Goal: Task Accomplishment & Management: Manage account settings

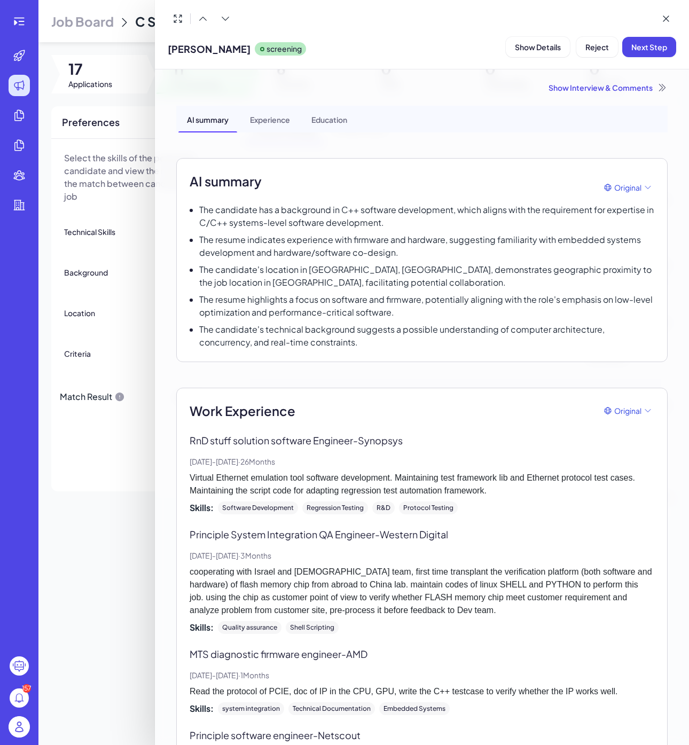
click at [134, 96] on div at bounding box center [344, 372] width 689 height 745
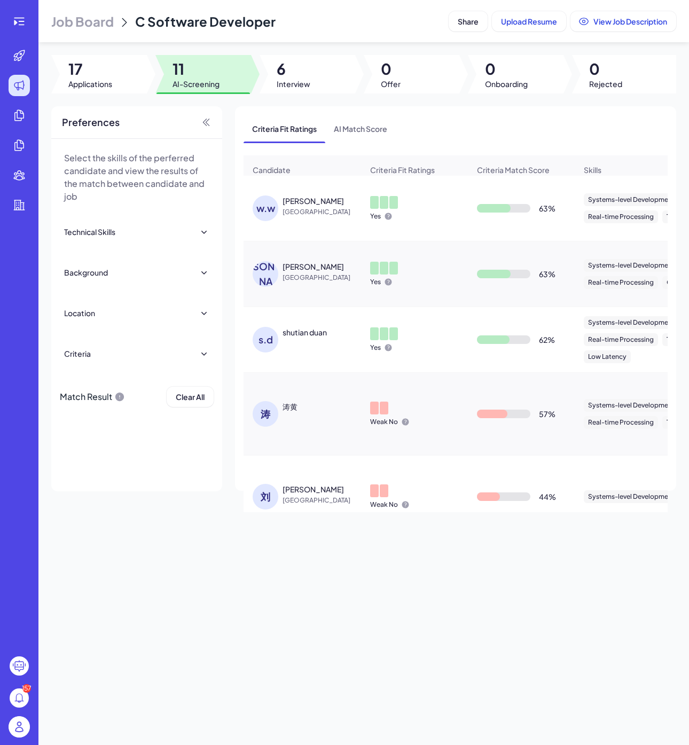
click at [273, 208] on div "w.w" at bounding box center [266, 208] width 26 height 26
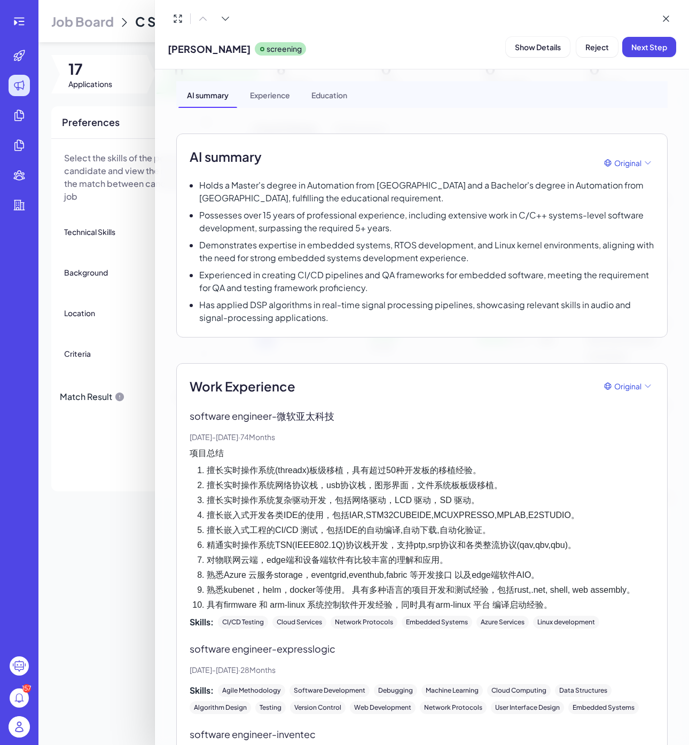
scroll to position [25, 0]
click at [632, 49] on span "Next Step" at bounding box center [649, 47] width 36 height 10
click at [570, 53] on button "Assign Interviewer" at bounding box center [588, 47] width 84 height 20
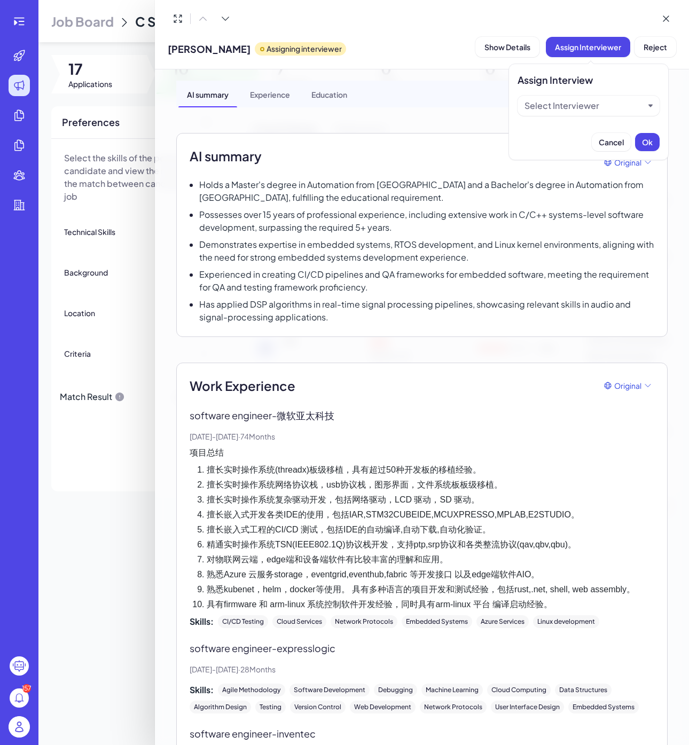
click at [565, 98] on div "Select Interviewer" at bounding box center [588, 106] width 142 height 20
click at [566, 107] on div "Select Interviewer" at bounding box center [561, 105] width 75 height 13
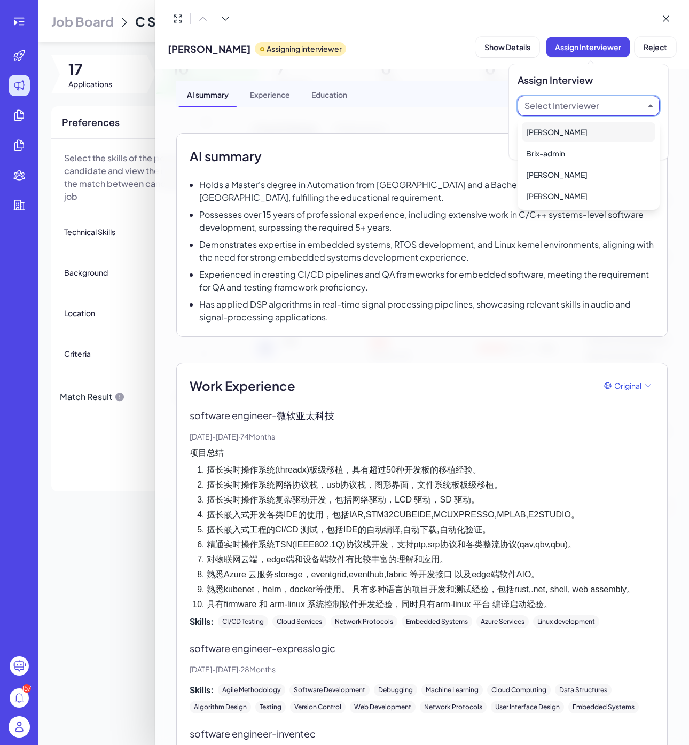
click at [566, 133] on div "[PERSON_NAME]" at bounding box center [588, 131] width 133 height 19
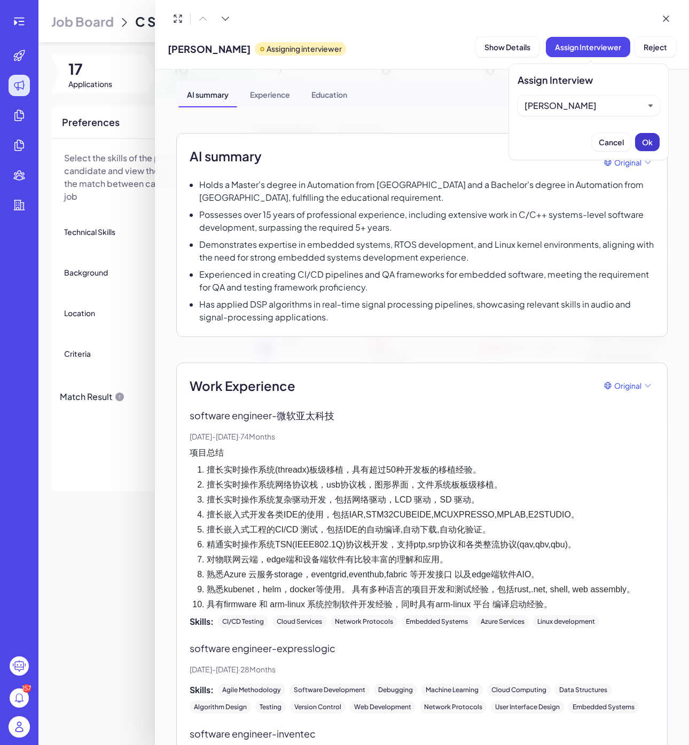
click at [646, 142] on span "Ok" at bounding box center [647, 142] width 11 height 10
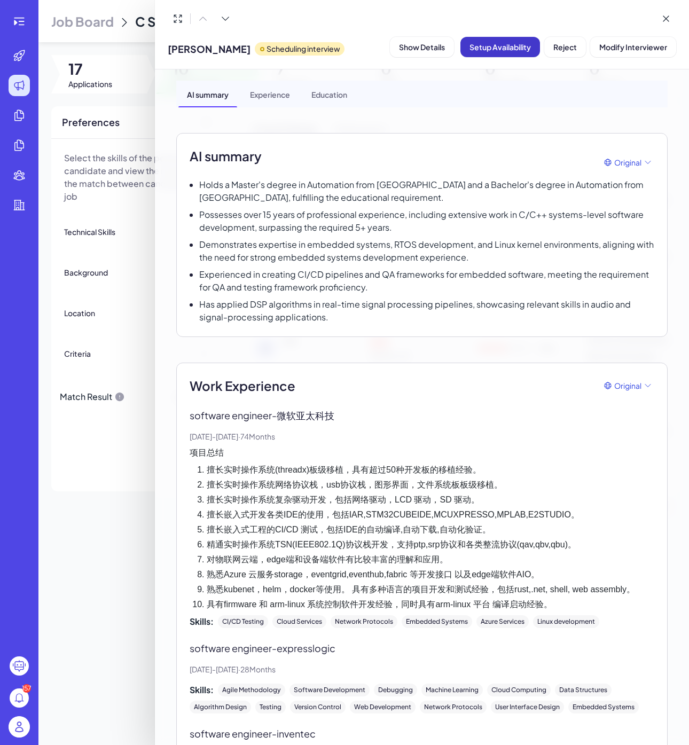
click at [496, 46] on span "Setup Availability" at bounding box center [499, 47] width 61 height 10
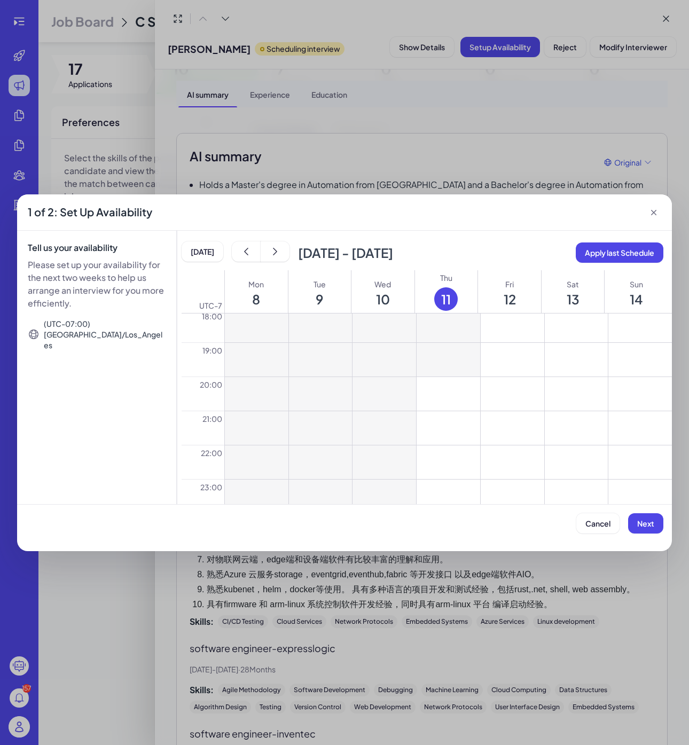
scroll to position [632, 0]
click at [470, 377] on button at bounding box center [448, 383] width 64 height 34
click at [466, 403] on button at bounding box center [448, 417] width 64 height 34
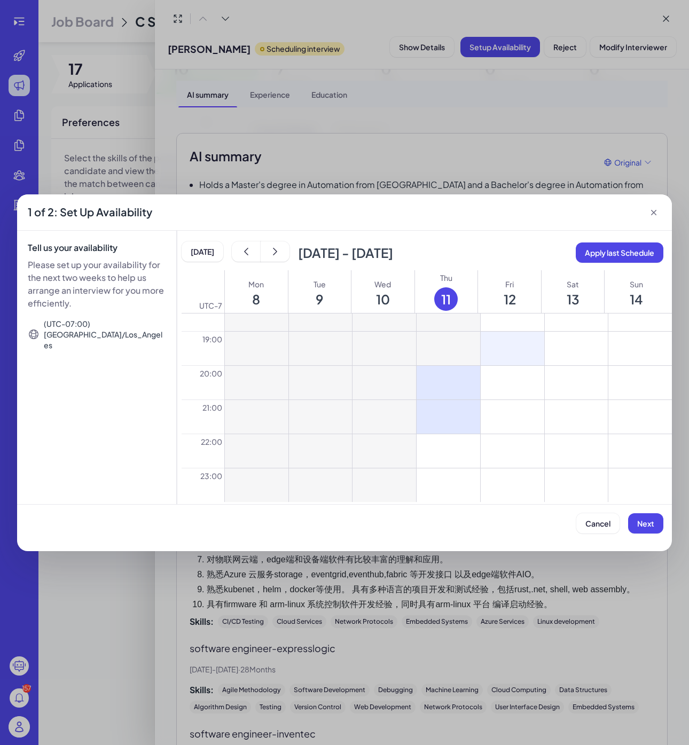
click at [508, 351] on button at bounding box center [513, 349] width 64 height 34
click at [508, 380] on button at bounding box center [513, 383] width 64 height 34
click at [508, 404] on button at bounding box center [513, 417] width 64 height 34
click at [526, 349] on div at bounding box center [513, 349] width 64 height 34
click at [513, 356] on div at bounding box center [513, 349] width 64 height 34
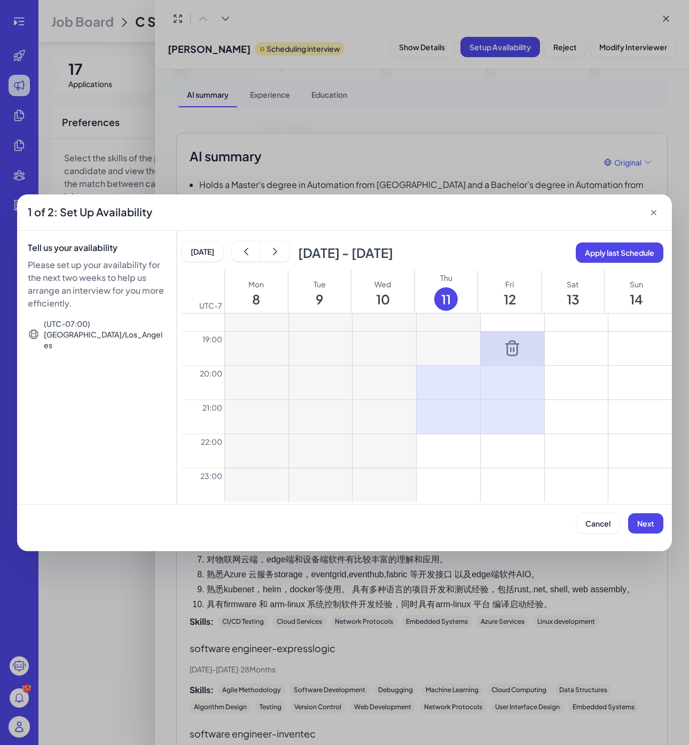
click at [513, 350] on icon at bounding box center [512, 348] width 13 height 14
click at [513, 381] on icon at bounding box center [511, 382] width 17 height 17
click at [513, 410] on icon at bounding box center [511, 416] width 17 height 17
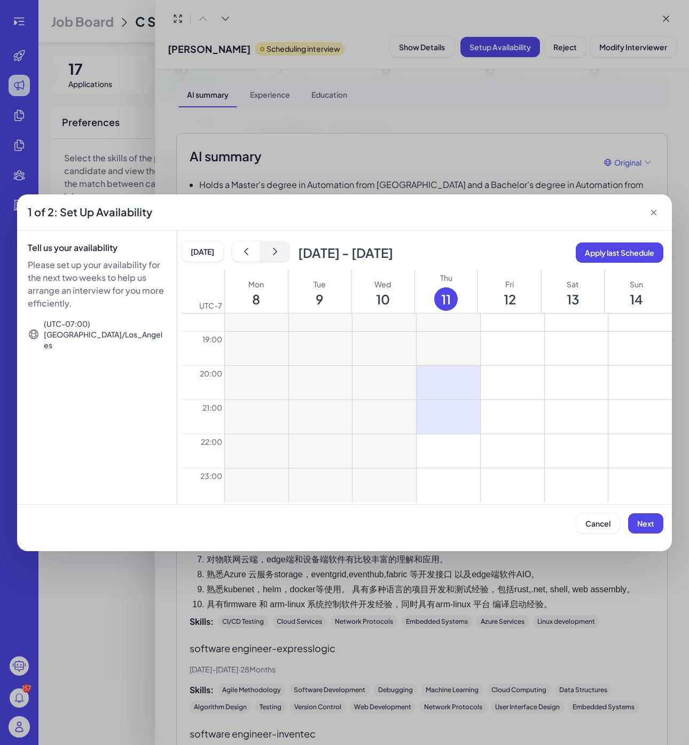
click at [286, 257] on button "show next" at bounding box center [275, 251] width 29 height 20
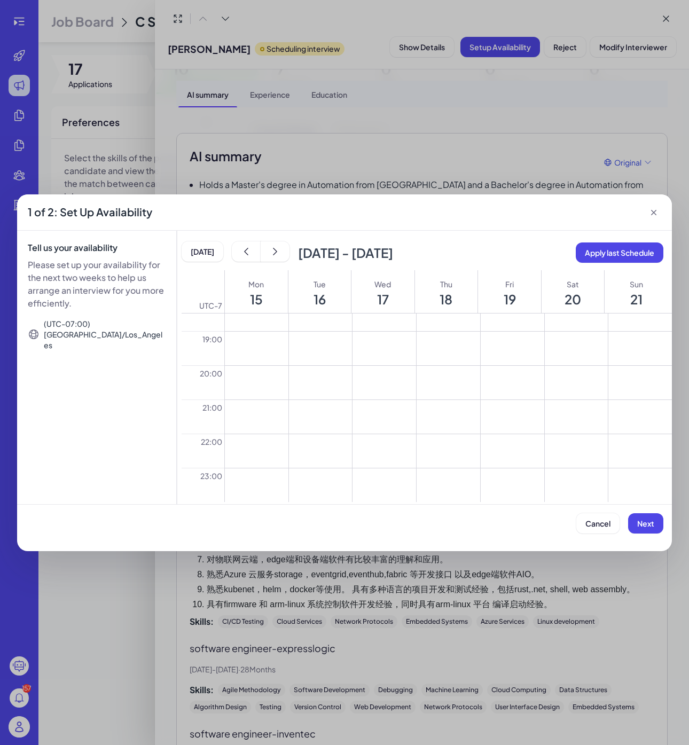
click at [270, 353] on button at bounding box center [257, 349] width 64 height 34
click at [270, 383] on button at bounding box center [257, 383] width 64 height 34
click at [270, 422] on button at bounding box center [257, 417] width 64 height 34
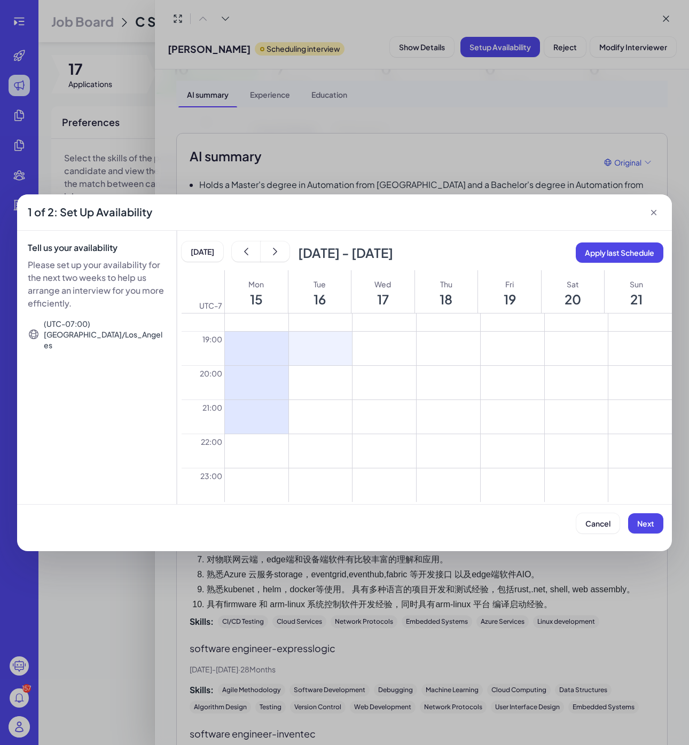
click at [317, 350] on button at bounding box center [321, 349] width 64 height 34
click at [317, 383] on button at bounding box center [321, 383] width 64 height 34
click at [317, 406] on button at bounding box center [321, 417] width 64 height 34
click at [238, 251] on button "show previous" at bounding box center [246, 251] width 29 height 20
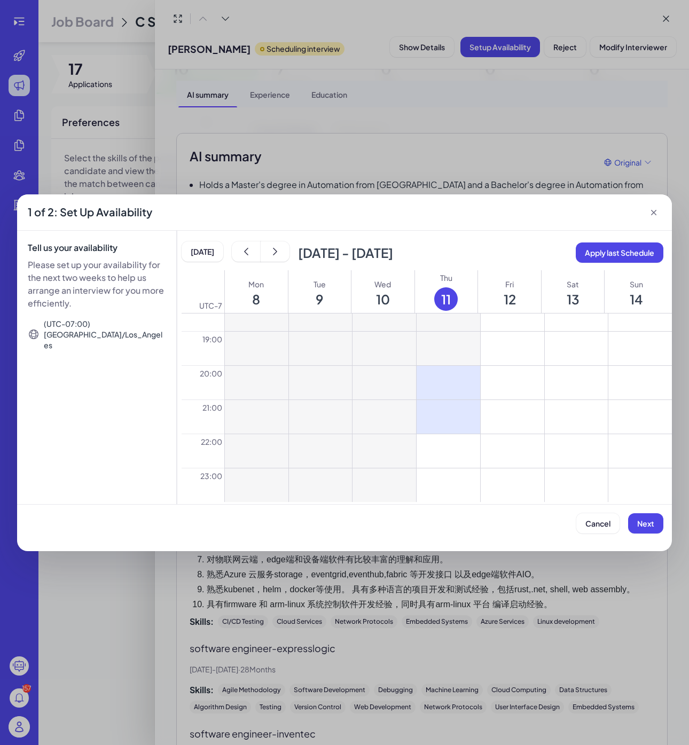
click at [581, 343] on button at bounding box center [577, 349] width 64 height 34
click at [573, 377] on button at bounding box center [577, 383] width 64 height 34
click at [574, 419] on button at bounding box center [577, 417] width 64 height 34
click at [592, 344] on div at bounding box center [577, 349] width 64 height 34
click at [582, 348] on icon at bounding box center [576, 348] width 17 height 17
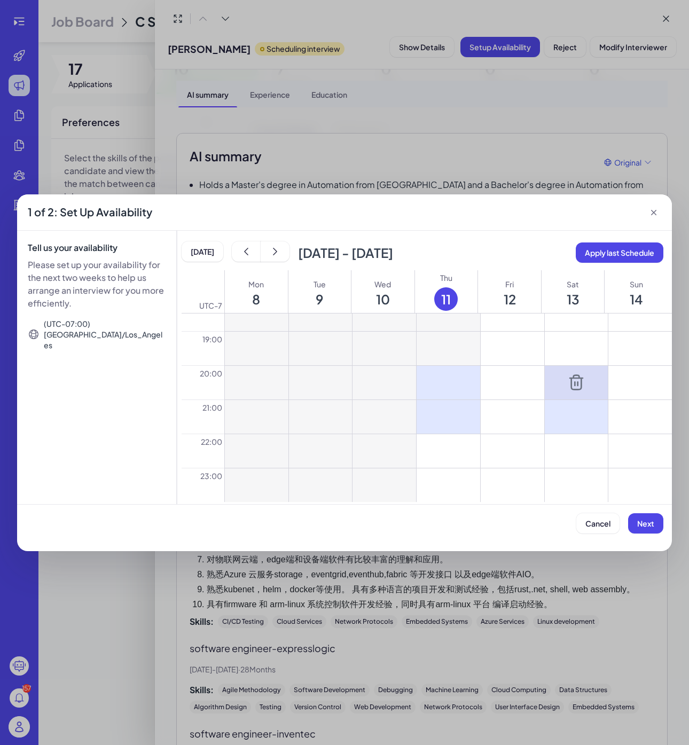
click at [579, 384] on icon at bounding box center [576, 382] width 17 height 17
click at [579, 408] on icon at bounding box center [576, 416] width 17 height 17
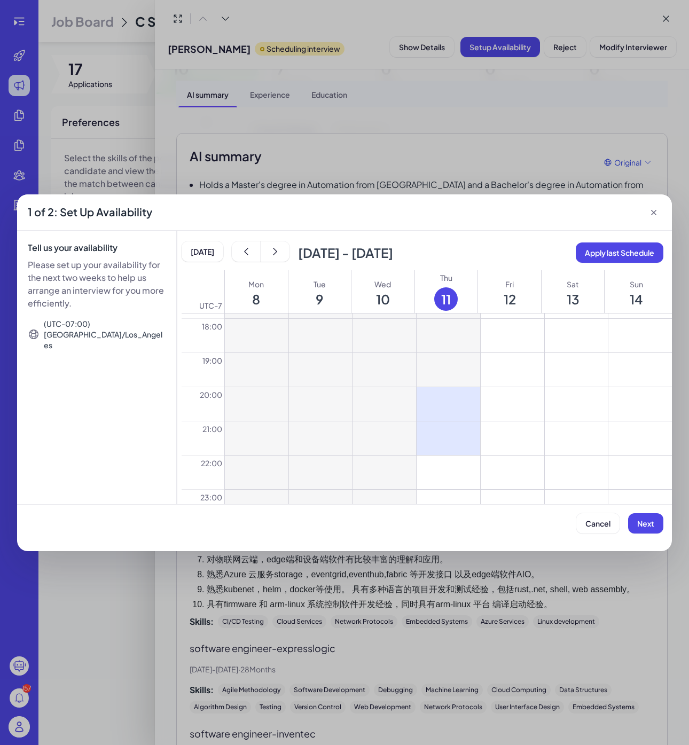
scroll to position [613, 0]
click at [587, 373] on button at bounding box center [577, 367] width 64 height 34
click at [582, 397] on button at bounding box center [577, 401] width 64 height 34
click at [582, 442] on button at bounding box center [577, 435] width 64 height 34
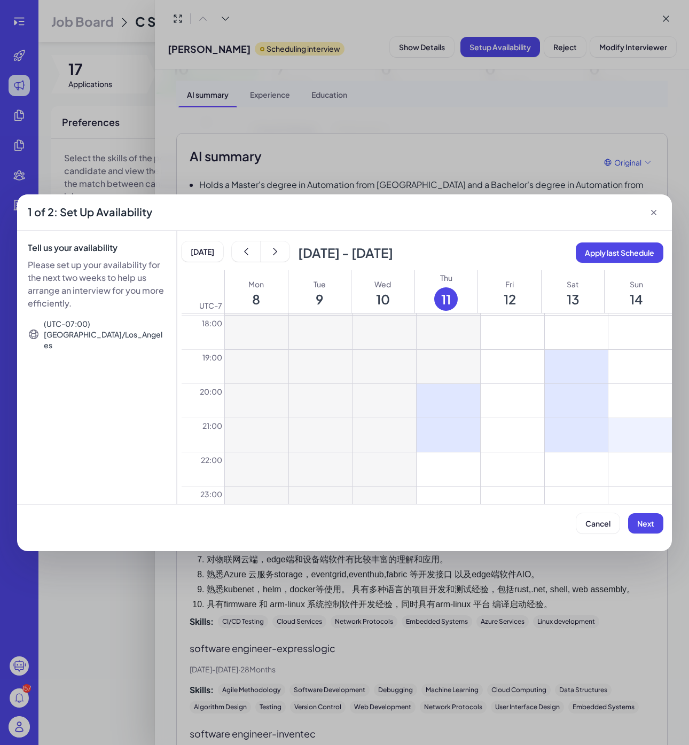
click at [637, 442] on button at bounding box center [640, 435] width 64 height 34
click at [637, 416] on button at bounding box center [640, 401] width 64 height 34
click at [637, 368] on button at bounding box center [640, 367] width 64 height 34
click at [270, 238] on div "[DATE] [DATE] - [DATE] Apply last Schedule UTC -7 Mon 8 Tue 9 Wed 10 Thu 11 Fri…" at bounding box center [424, 367] width 494 height 273
click at [272, 242] on button "show next" at bounding box center [275, 251] width 29 height 20
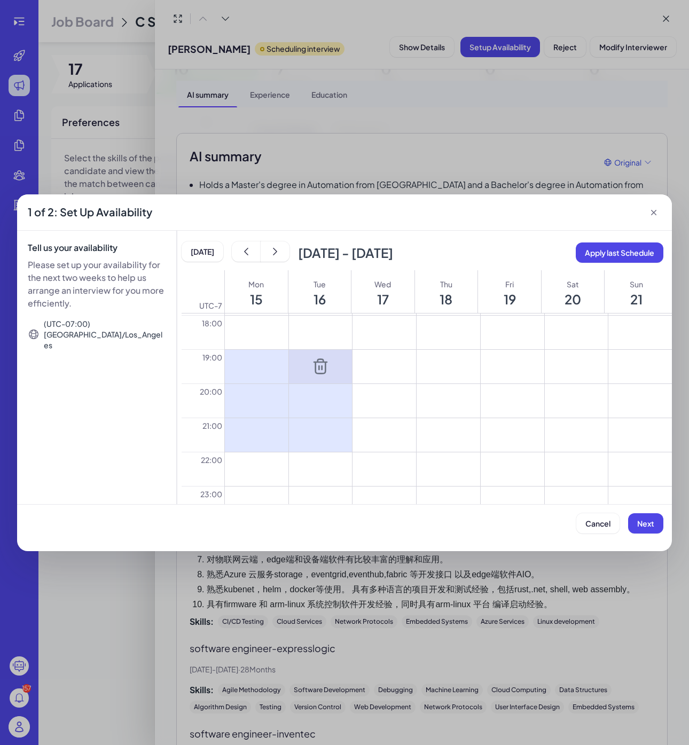
click at [315, 375] on div at bounding box center [321, 367] width 64 height 34
click at [315, 395] on icon at bounding box center [320, 400] width 17 height 17
click at [320, 354] on div at bounding box center [321, 367] width 64 height 34
click at [320, 358] on icon at bounding box center [320, 366] width 17 height 17
click at [321, 429] on icon at bounding box center [320, 434] width 17 height 17
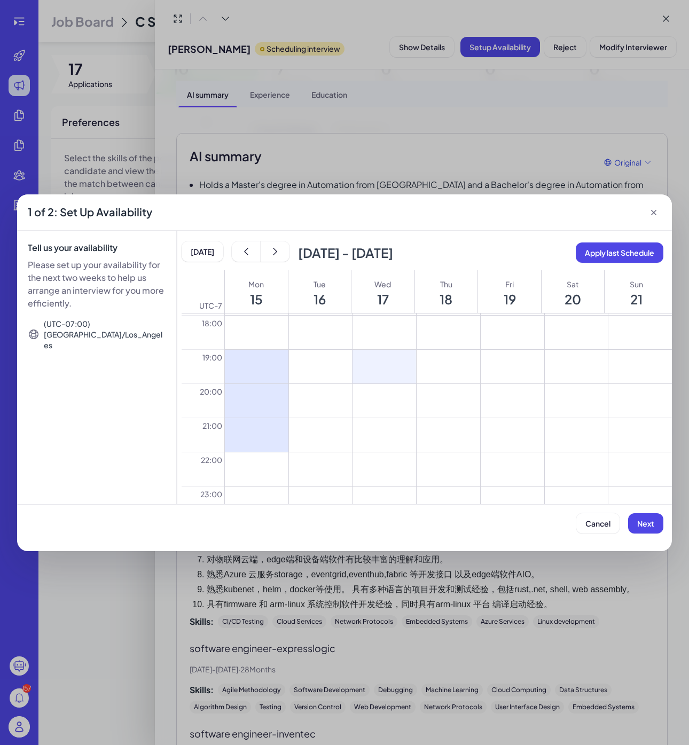
click at [372, 373] on button at bounding box center [384, 367] width 64 height 34
click at [384, 395] on button at bounding box center [384, 401] width 64 height 34
click at [454, 374] on button at bounding box center [448, 367] width 64 height 34
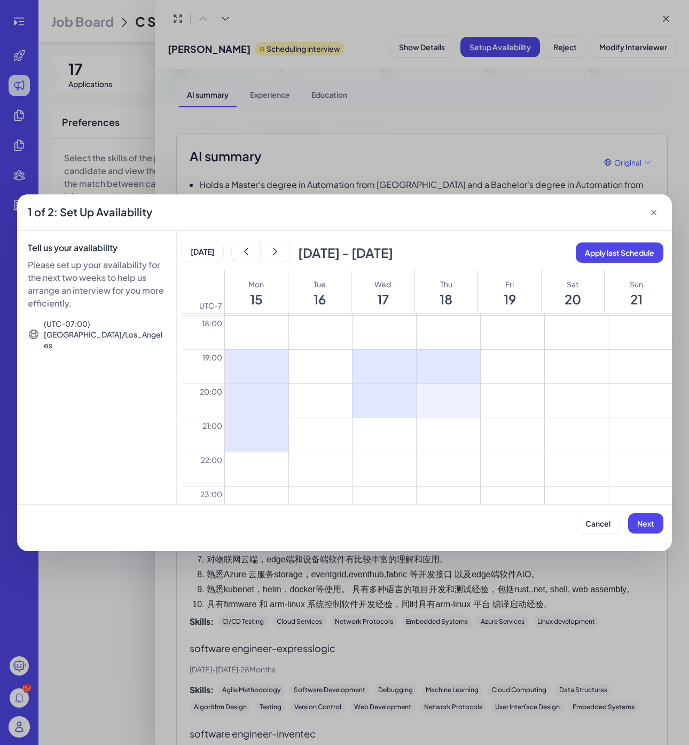
click at [454, 395] on button at bounding box center [448, 401] width 64 height 34
click at [509, 371] on button at bounding box center [513, 367] width 64 height 34
click at [509, 398] on button at bounding box center [513, 401] width 64 height 34
click at [516, 431] on button at bounding box center [513, 435] width 64 height 34
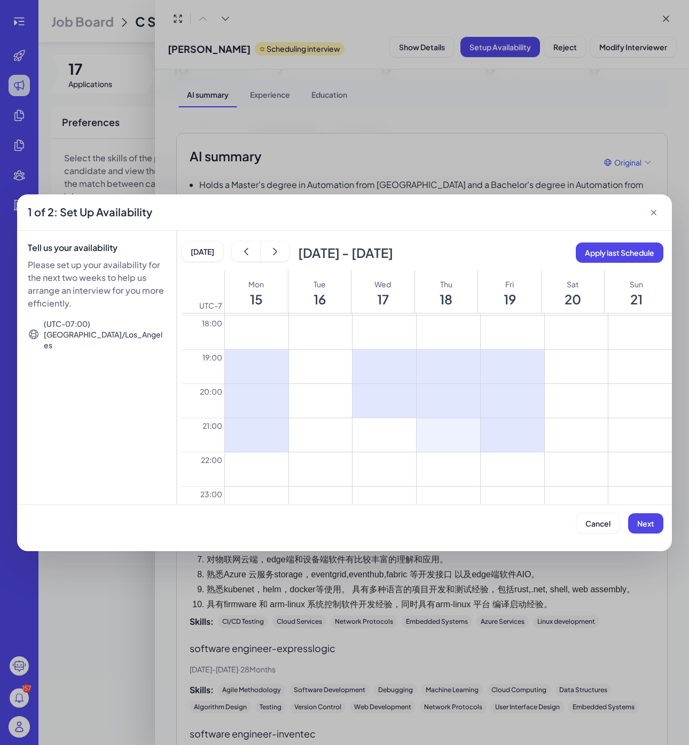
click at [443, 431] on button at bounding box center [448, 435] width 64 height 34
click at [400, 431] on button at bounding box center [384, 435] width 64 height 34
click at [633, 519] on button "Next" at bounding box center [645, 523] width 35 height 20
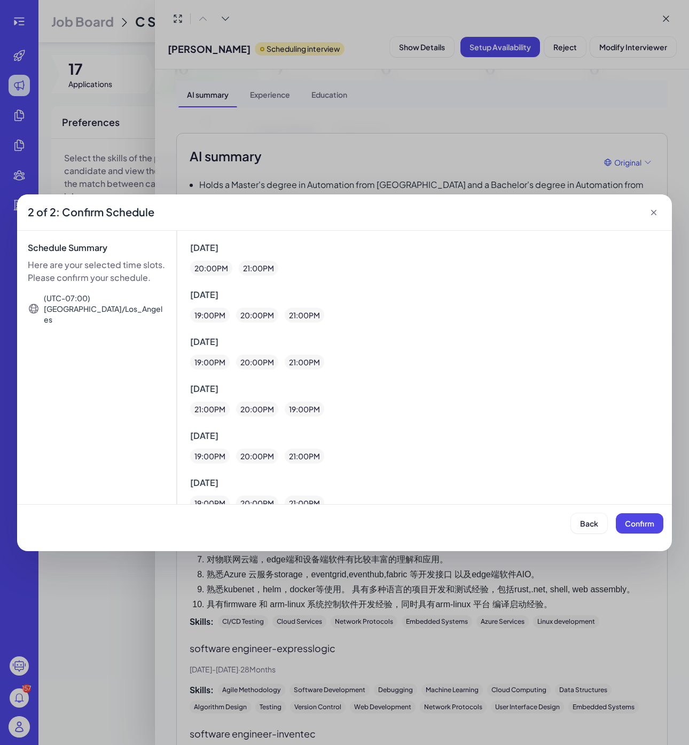
scroll to position [53, 0]
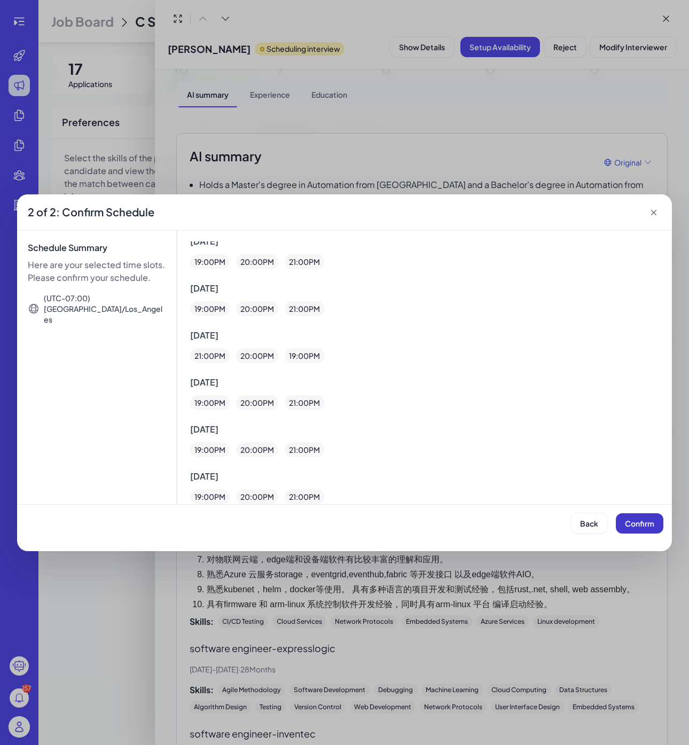
click at [648, 526] on span "Confirm" at bounding box center [639, 523] width 29 height 10
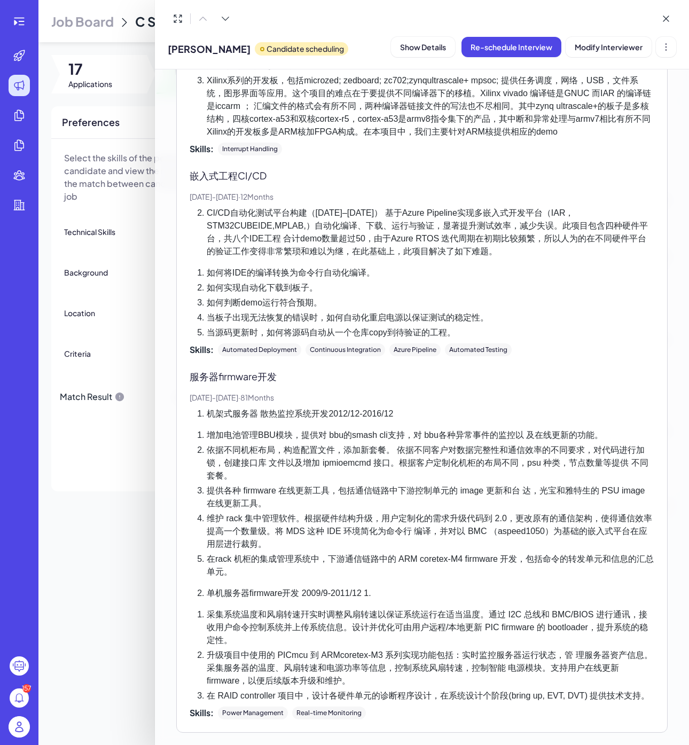
scroll to position [1711, 0]
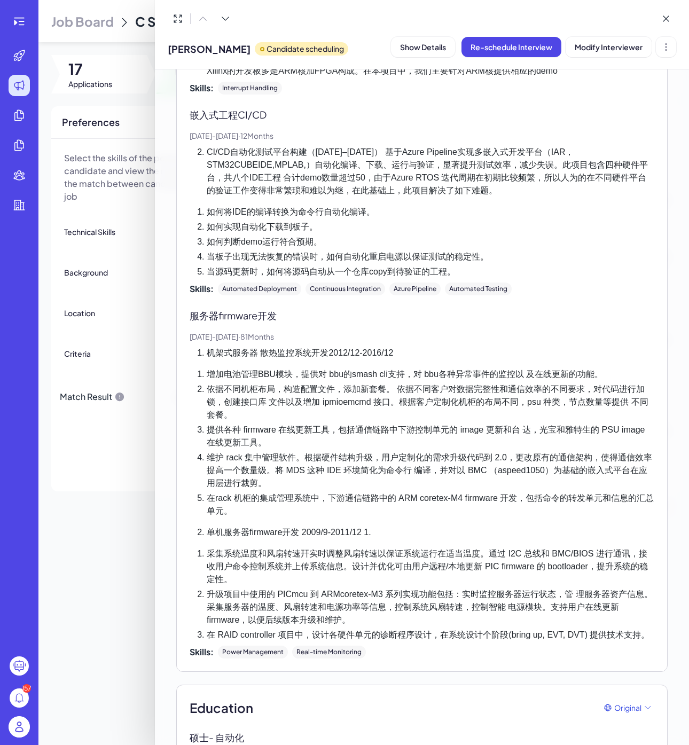
click at [105, 568] on div at bounding box center [344, 372] width 689 height 745
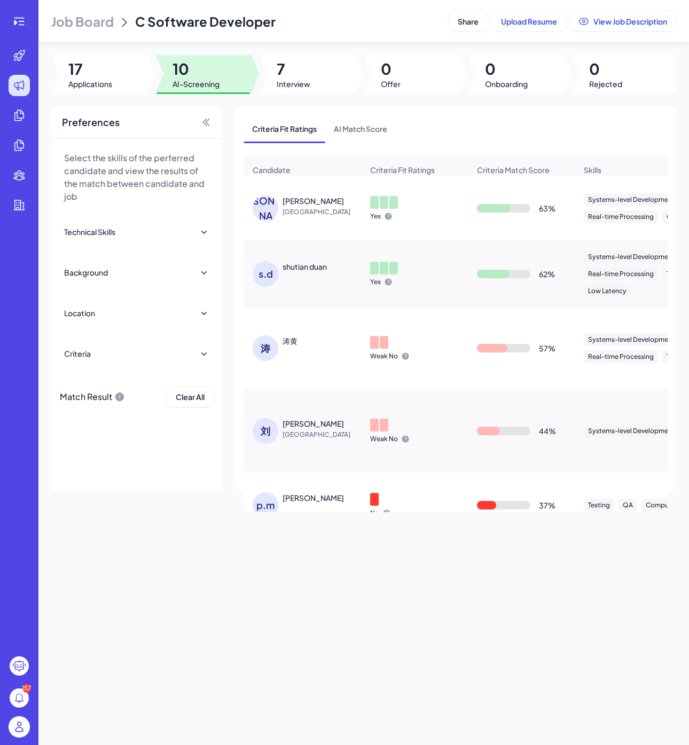
click at [295, 276] on div "s.d shutian duan" at bounding box center [308, 274] width 110 height 26
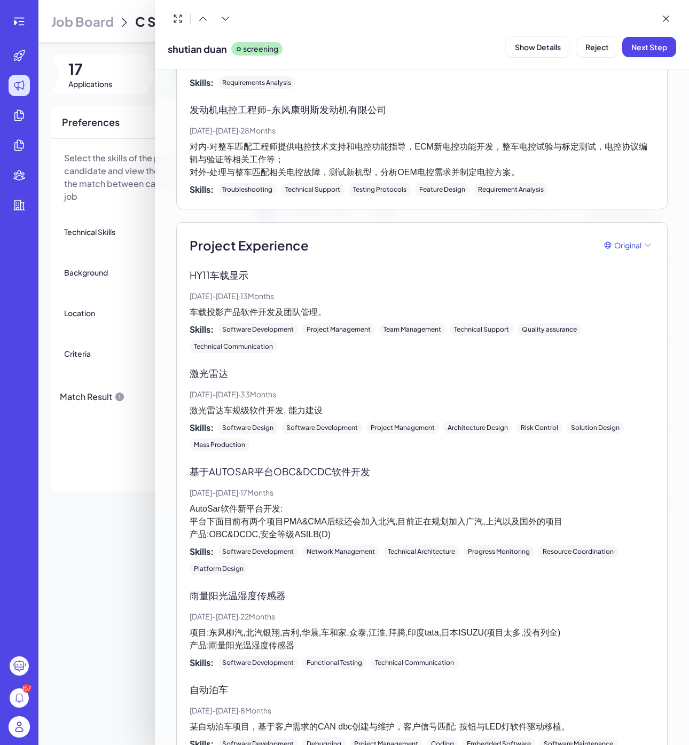
scroll to position [1175, 0]
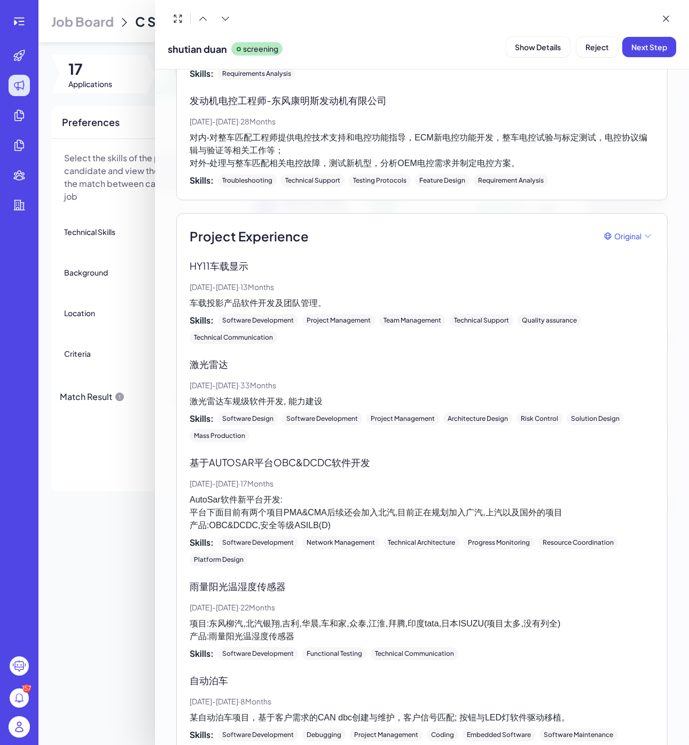
click at [85, 523] on div at bounding box center [344, 372] width 689 height 745
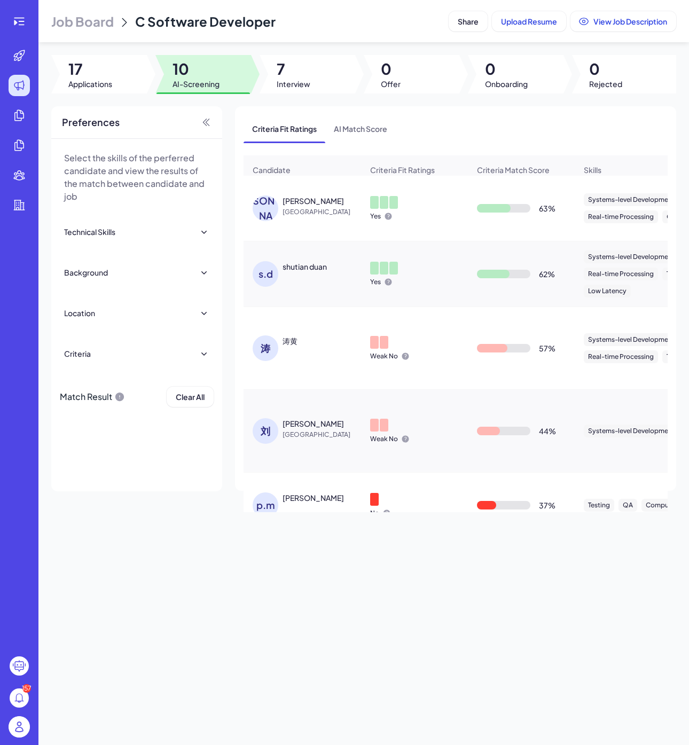
click at [264, 343] on div "涛" at bounding box center [266, 348] width 26 height 26
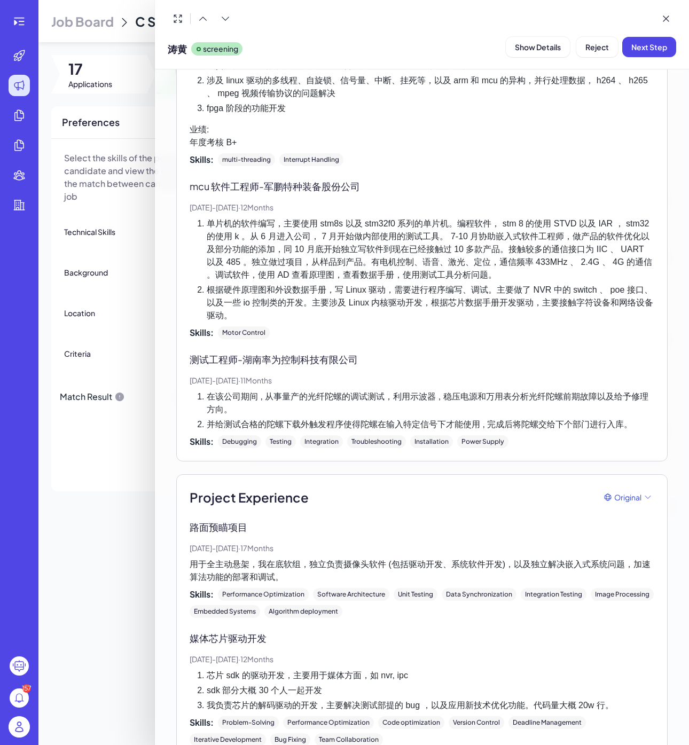
scroll to position [490, 0]
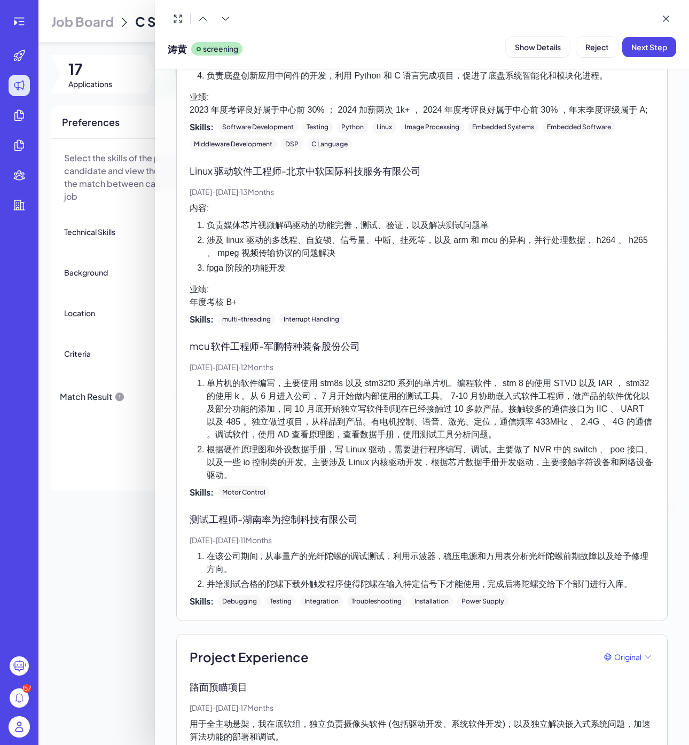
click at [99, 598] on div at bounding box center [344, 372] width 689 height 745
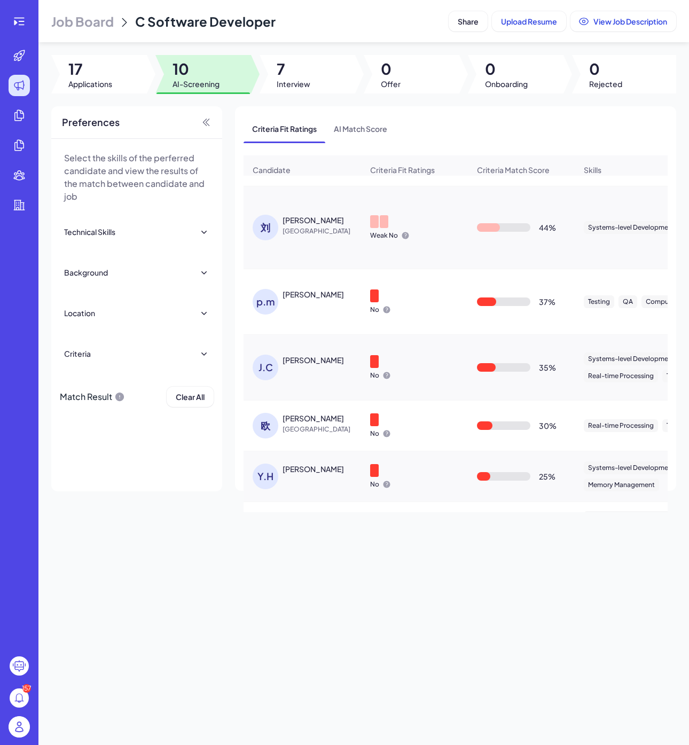
scroll to position [182, 0]
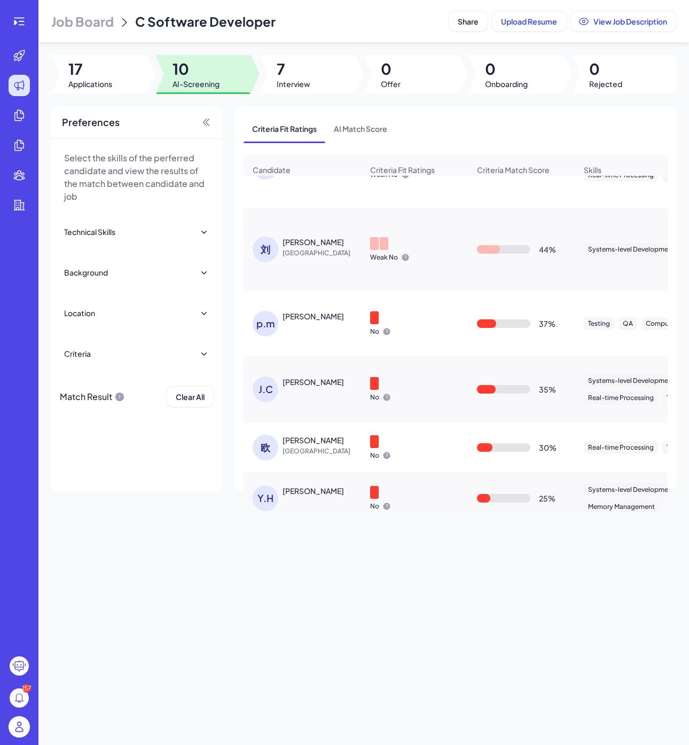
click at [272, 254] on div "刘" at bounding box center [266, 250] width 26 height 26
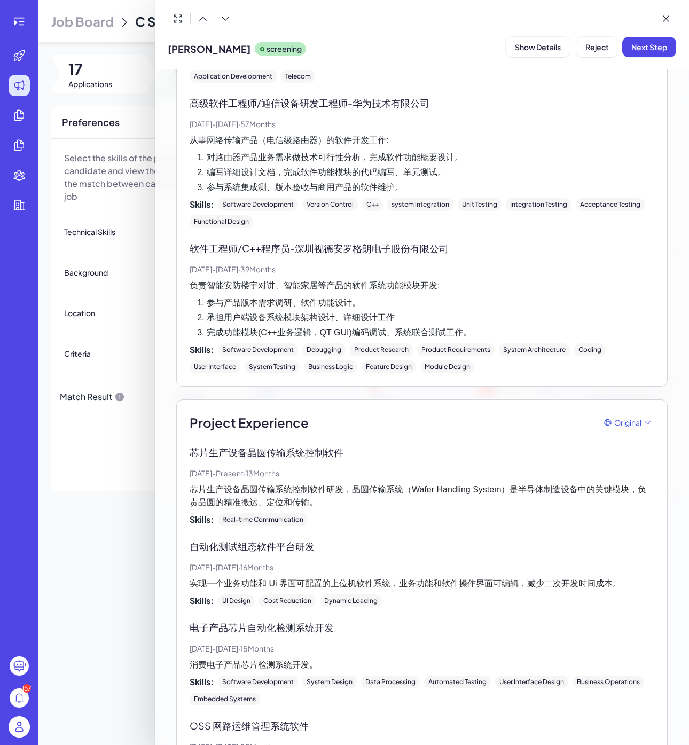
scroll to position [140, 0]
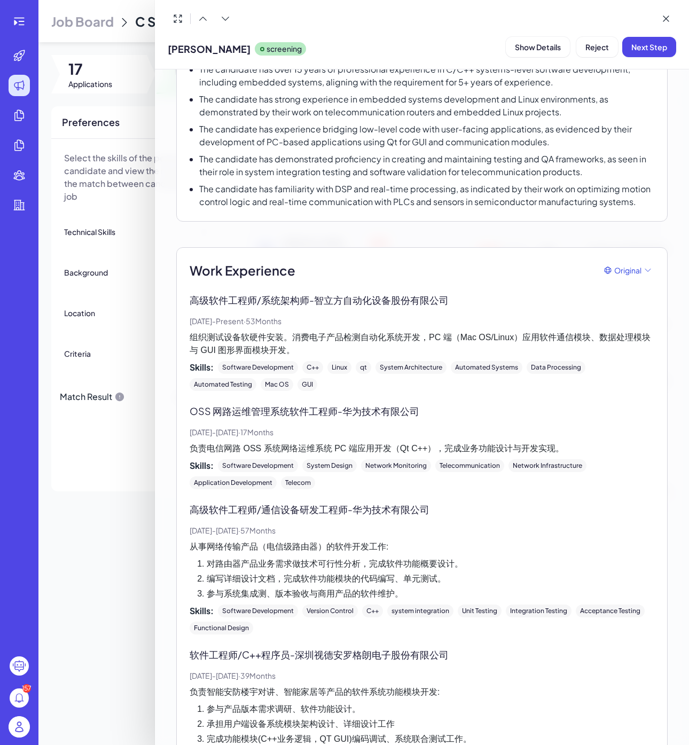
click at [67, 546] on div at bounding box center [344, 372] width 689 height 745
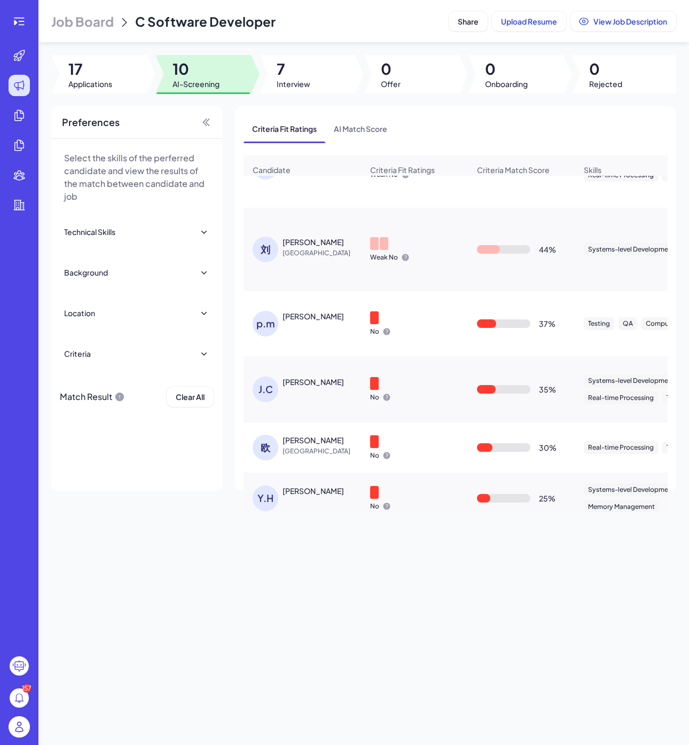
click at [257, 392] on div "J.C" at bounding box center [266, 389] width 26 height 26
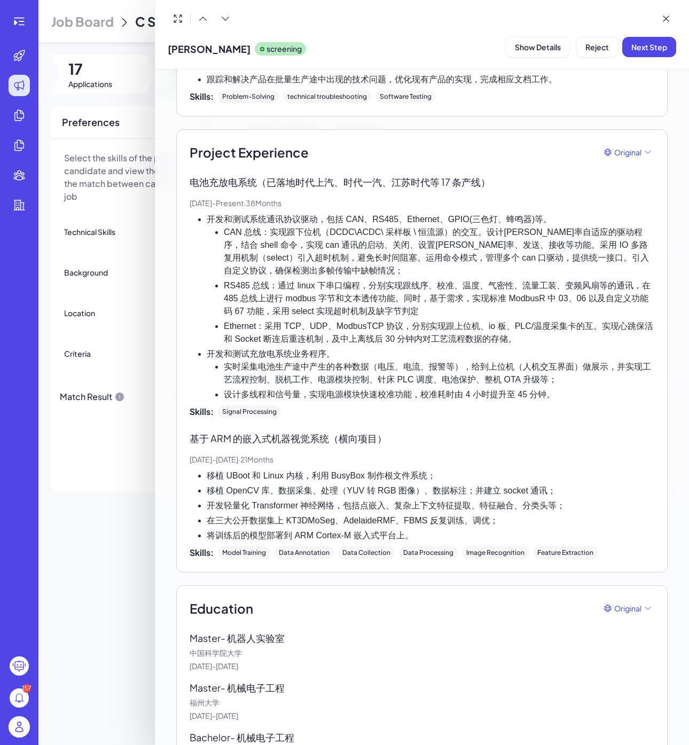
scroll to position [481, 0]
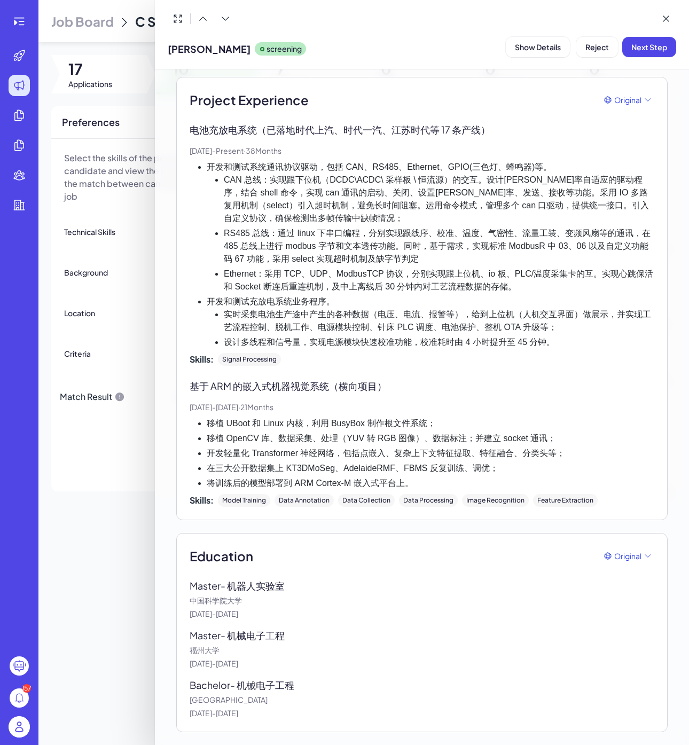
click at [74, 602] on div at bounding box center [344, 372] width 689 height 745
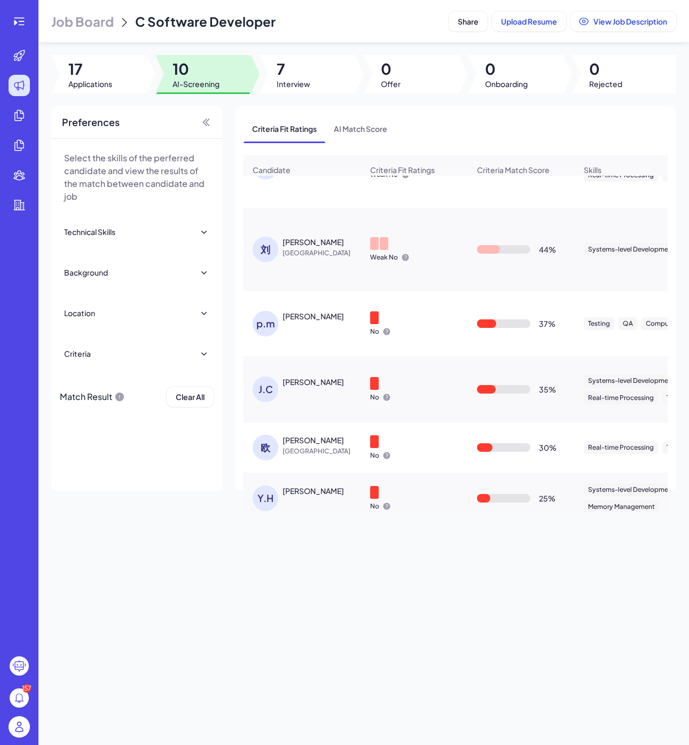
click at [263, 388] on div "J.C" at bounding box center [266, 389] width 26 height 26
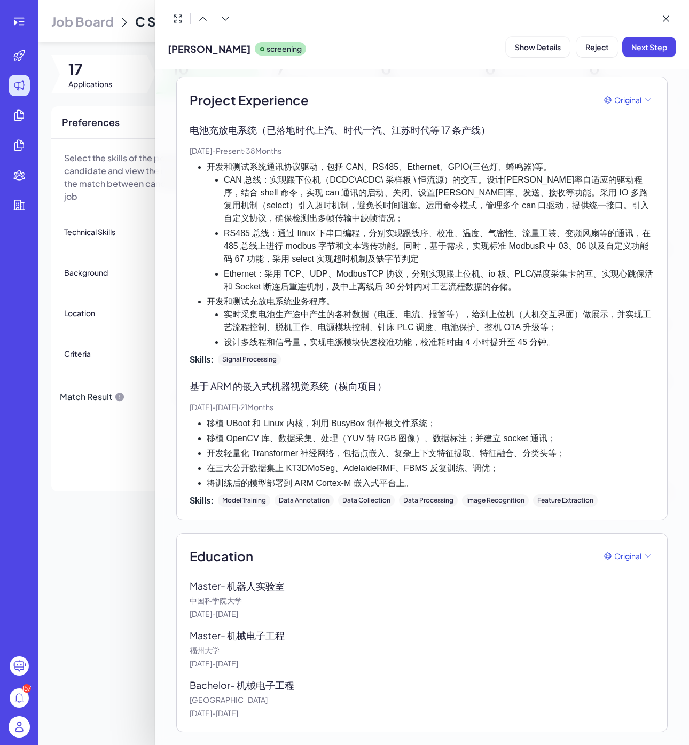
click at [123, 584] on div at bounding box center [344, 372] width 689 height 745
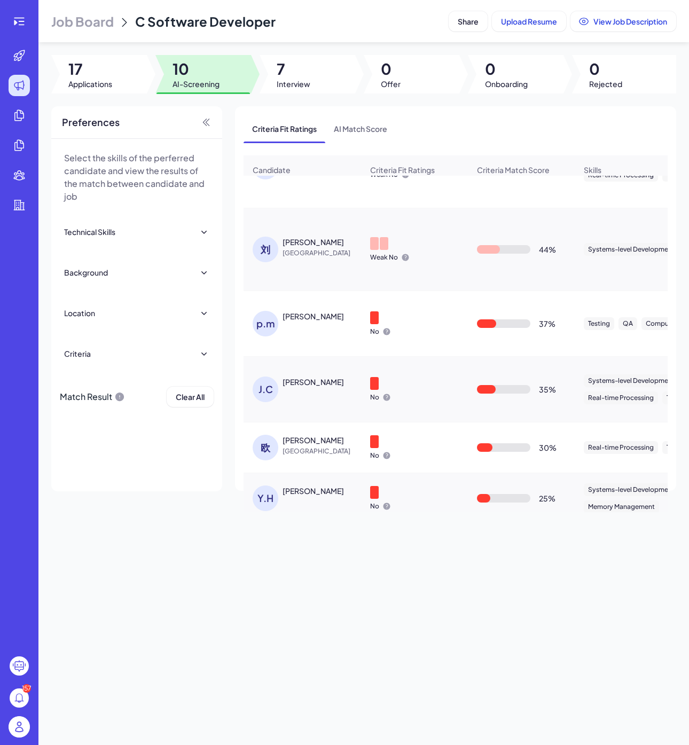
click at [271, 445] on div "欧" at bounding box center [266, 448] width 26 height 26
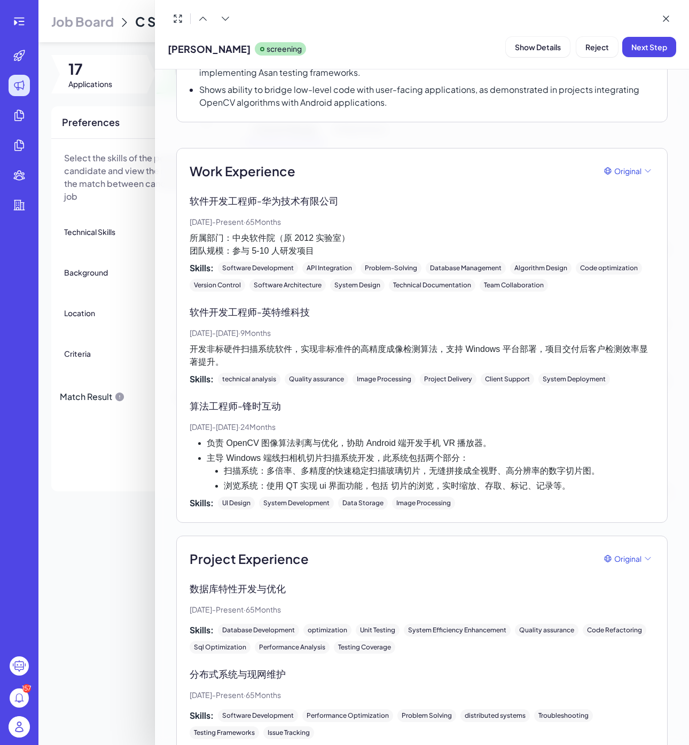
scroll to position [373, 0]
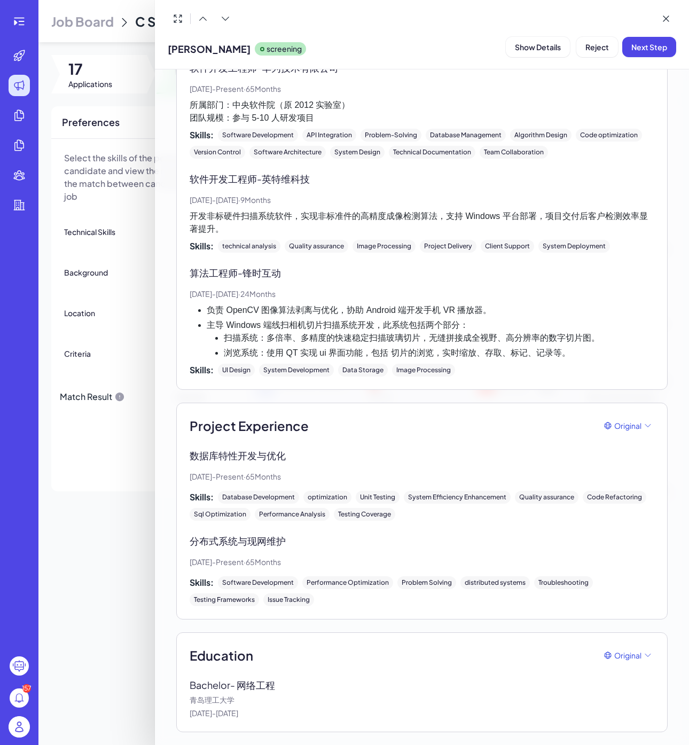
click at [121, 584] on div at bounding box center [344, 372] width 689 height 745
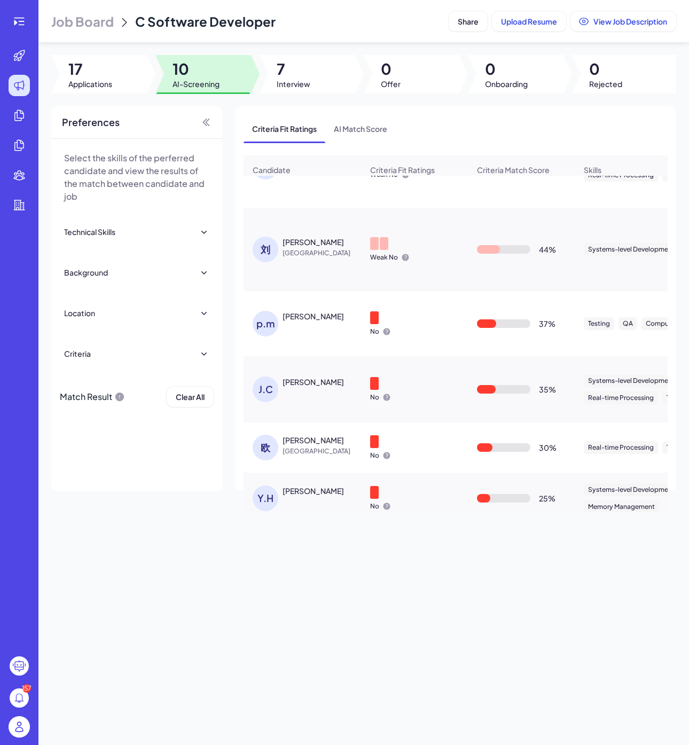
click at [273, 450] on div "欧" at bounding box center [266, 448] width 26 height 26
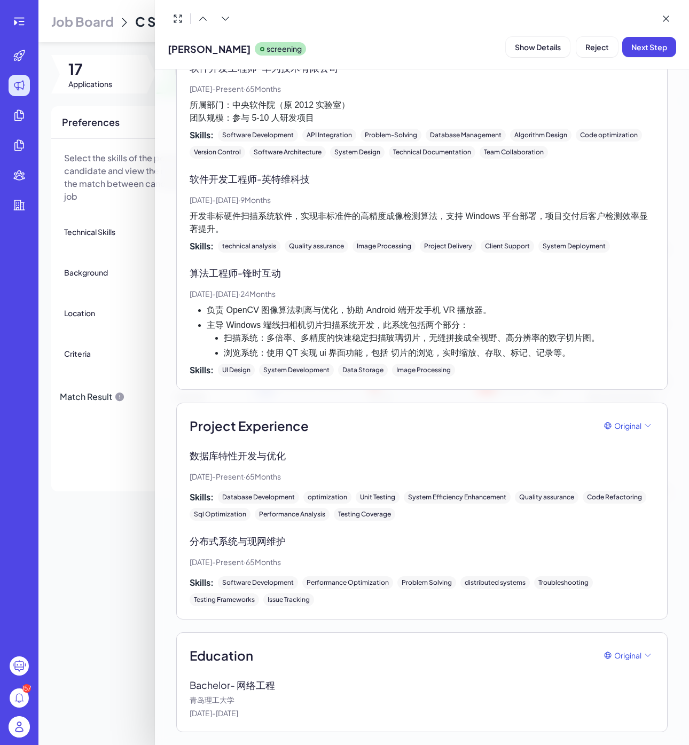
click at [107, 642] on div at bounding box center [344, 372] width 689 height 745
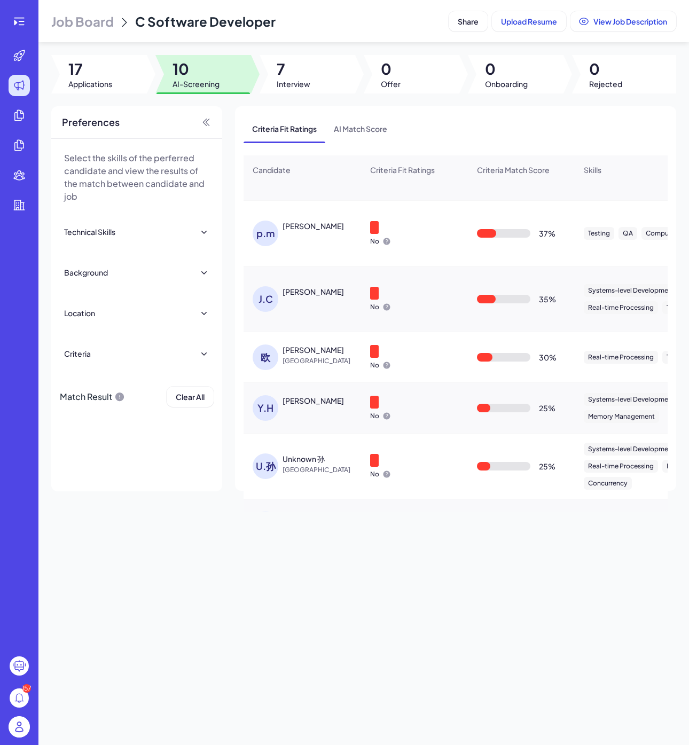
scroll to position [310, 0]
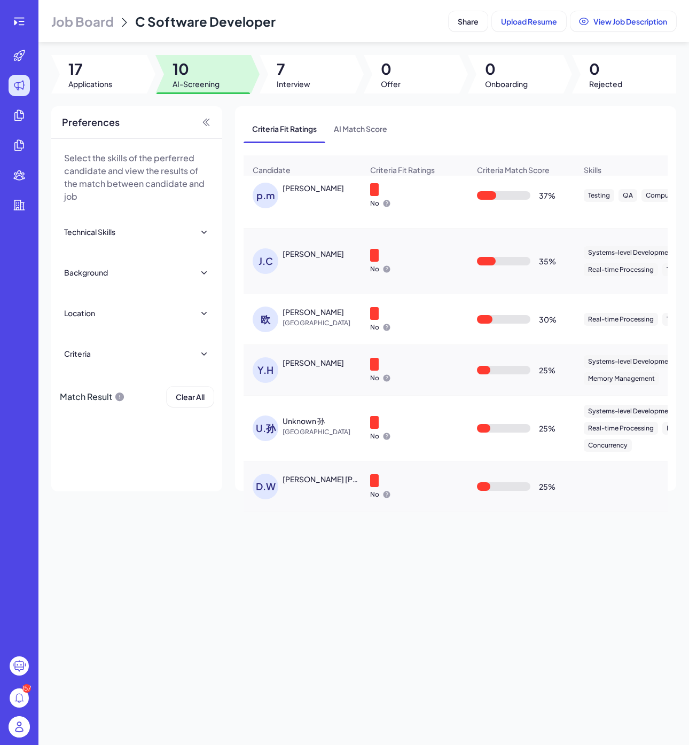
click at [273, 379] on div "Y.H" at bounding box center [266, 370] width 26 height 26
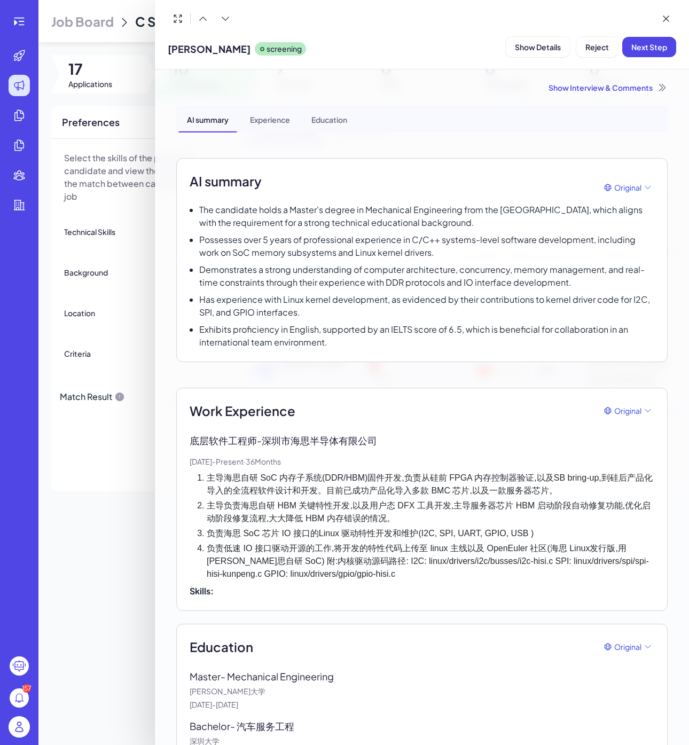
scroll to position [41, 0]
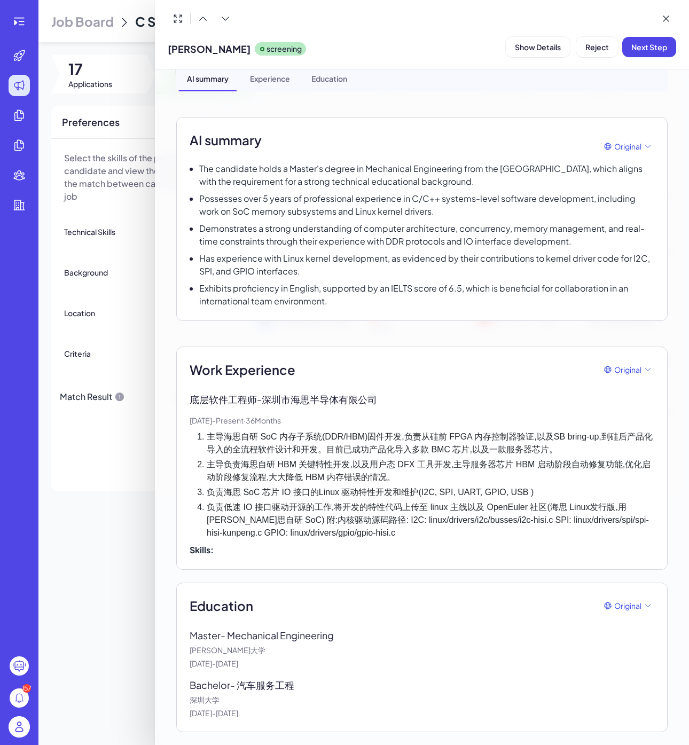
click at [136, 558] on div at bounding box center [344, 372] width 689 height 745
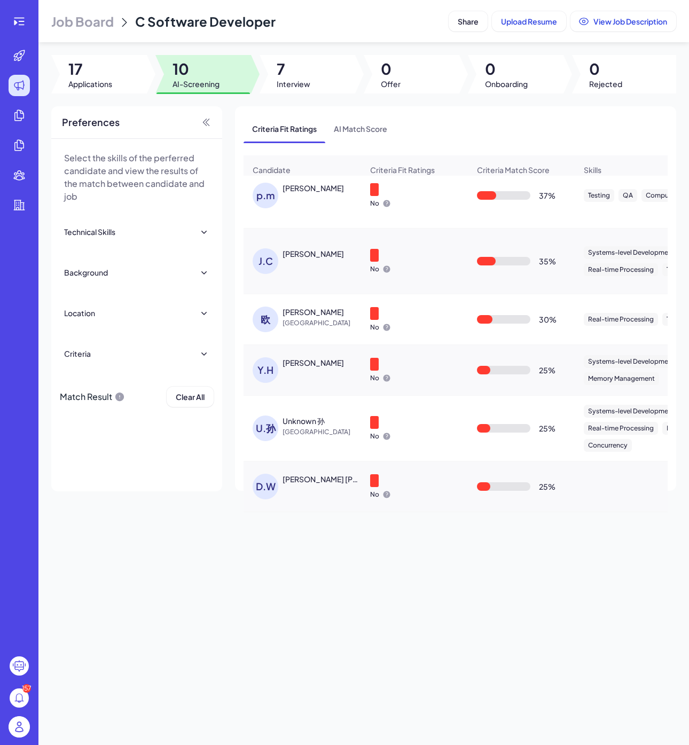
click at [277, 424] on div "U.孙" at bounding box center [266, 428] width 26 height 26
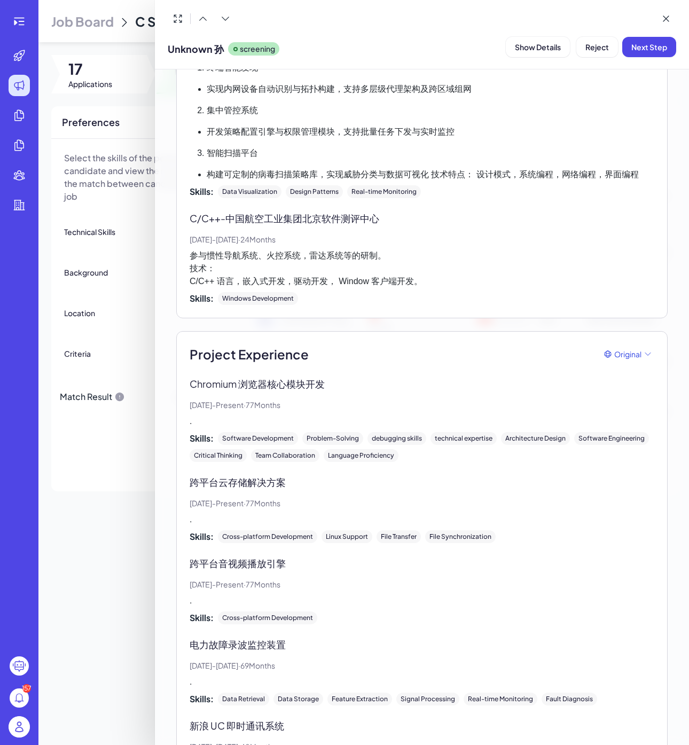
scroll to position [1332, 0]
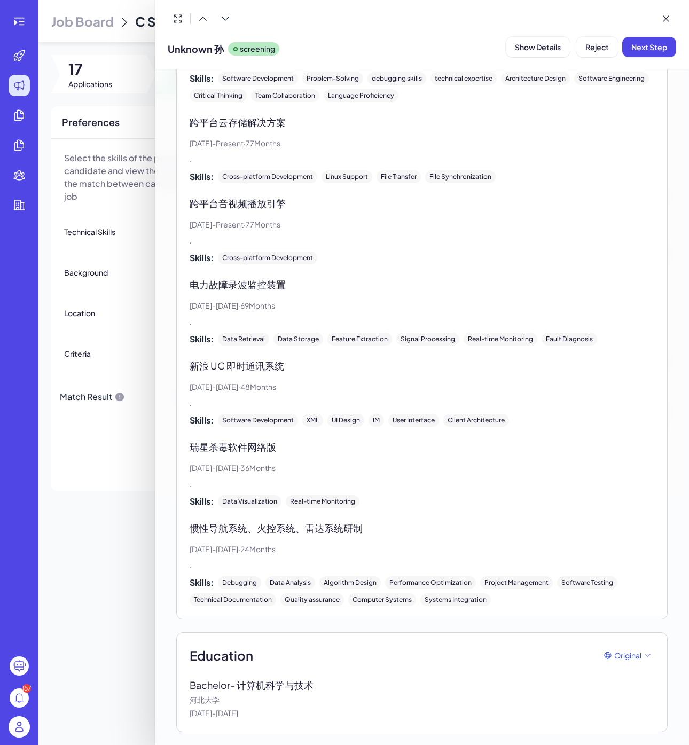
click at [116, 552] on div at bounding box center [344, 372] width 689 height 745
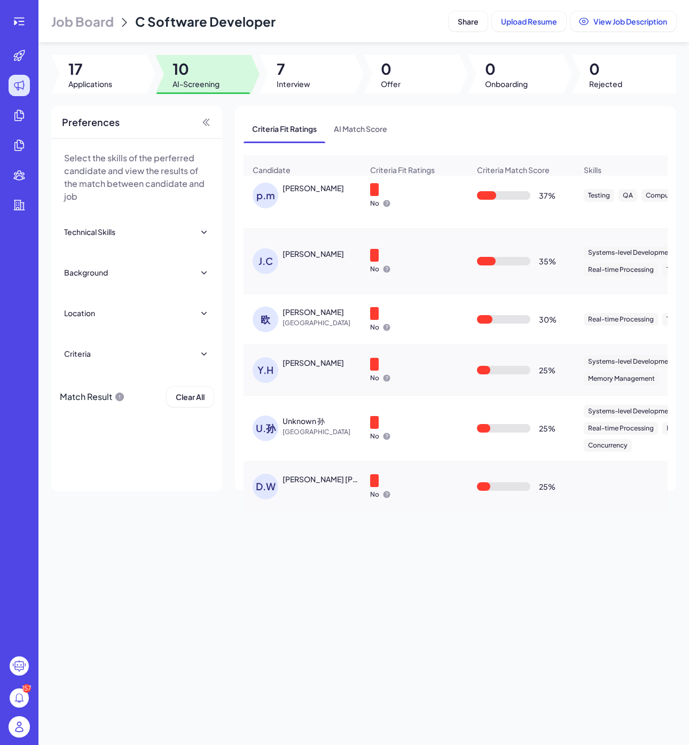
click at [266, 482] on div "D.W" at bounding box center [266, 487] width 26 height 26
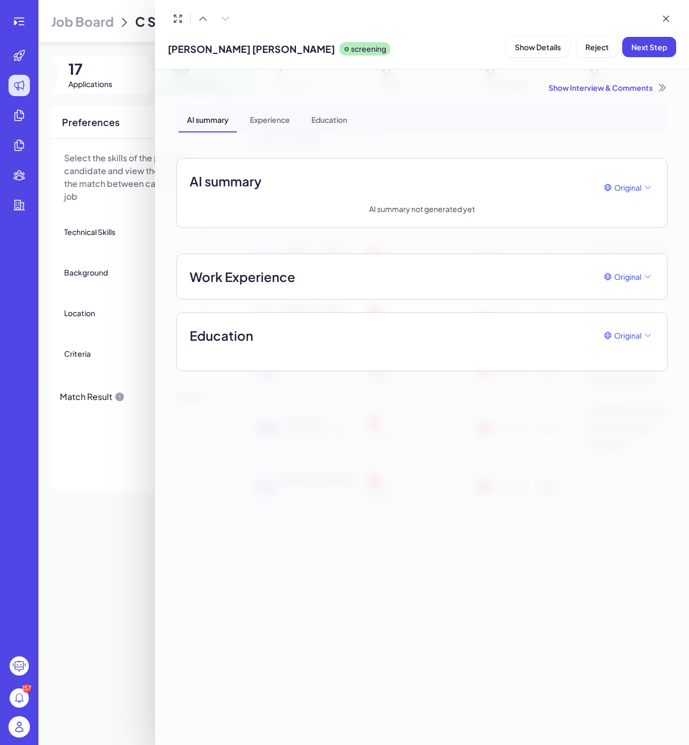
click at [129, 586] on div at bounding box center [344, 372] width 689 height 745
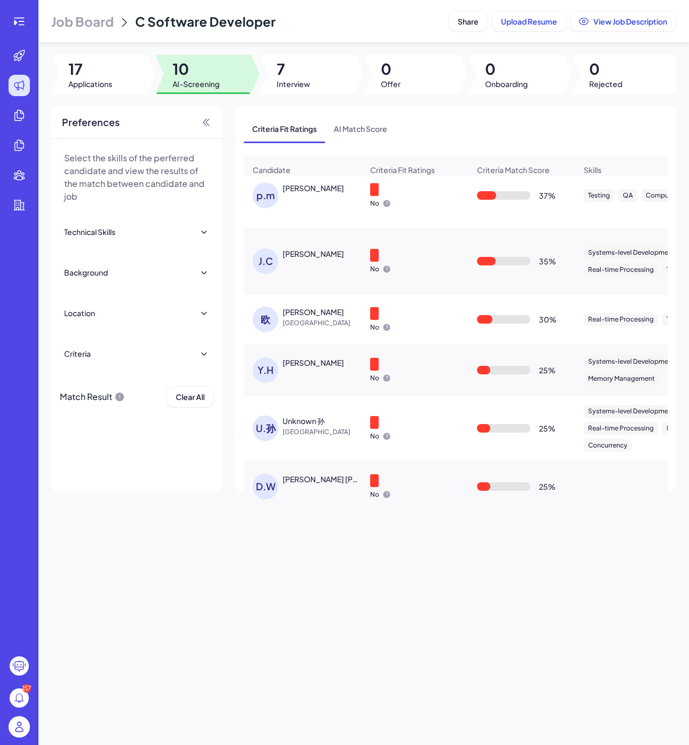
scroll to position [0, 0]
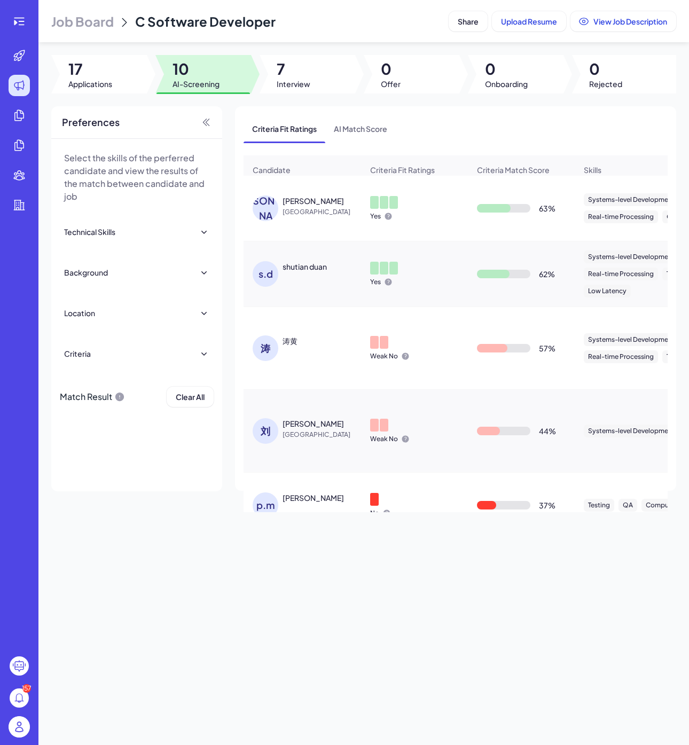
click at [303, 595] on div "Job Board C Software Developer Share Upload Resume View Job Description 17 Appl…" at bounding box center [363, 372] width 650 height 745
click at [313, 80] on div at bounding box center [307, 74] width 96 height 38
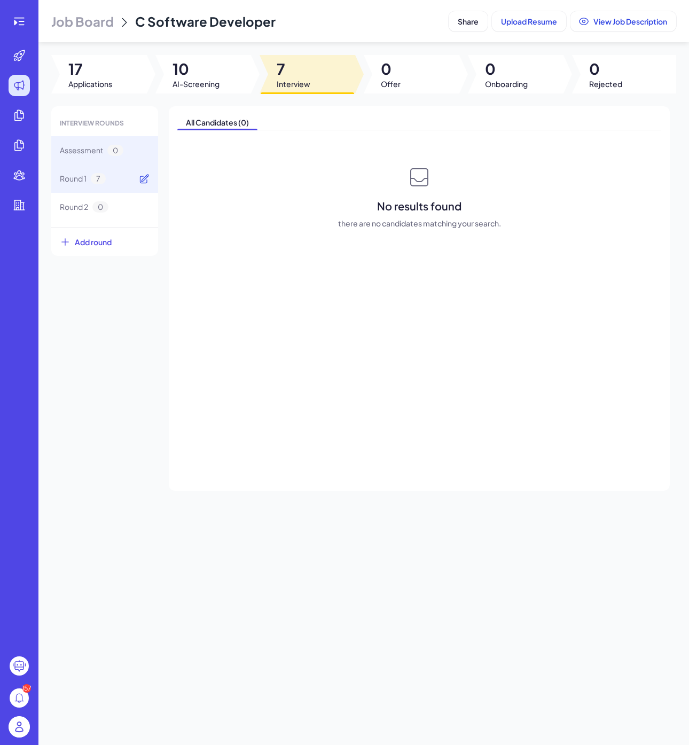
click at [146, 178] on icon at bounding box center [144, 178] width 9 height 9
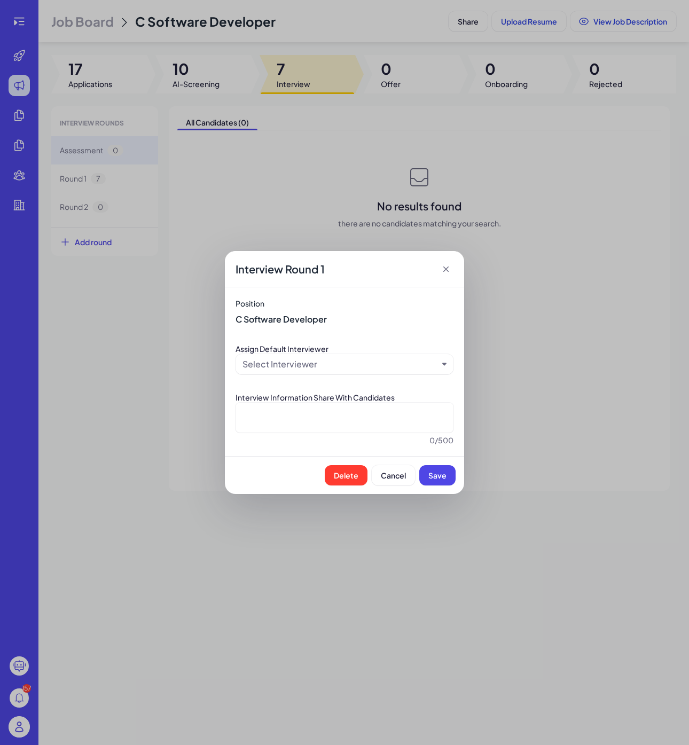
click at [433, 262] on div "Interview Round 1" at bounding box center [344, 269] width 239 height 36
click at [442, 266] on icon at bounding box center [445, 269] width 11 height 11
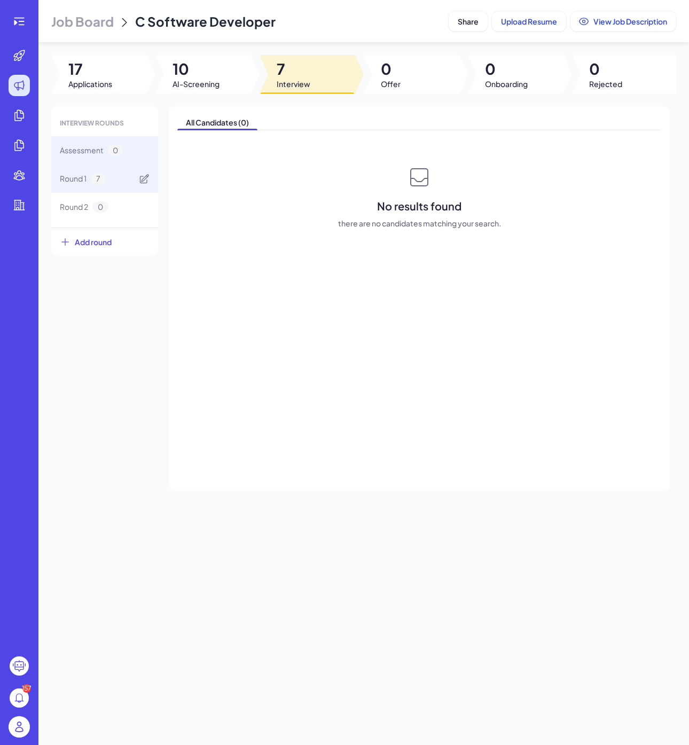
click at [114, 179] on div "Round 1 7" at bounding box center [104, 178] width 107 height 28
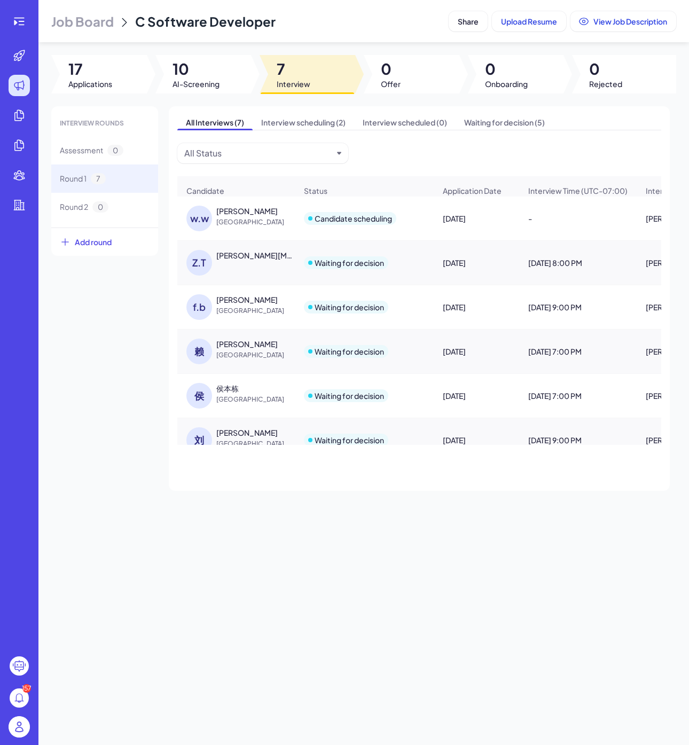
click at [247, 217] on span "[GEOGRAPHIC_DATA]" at bounding box center [256, 222] width 80 height 11
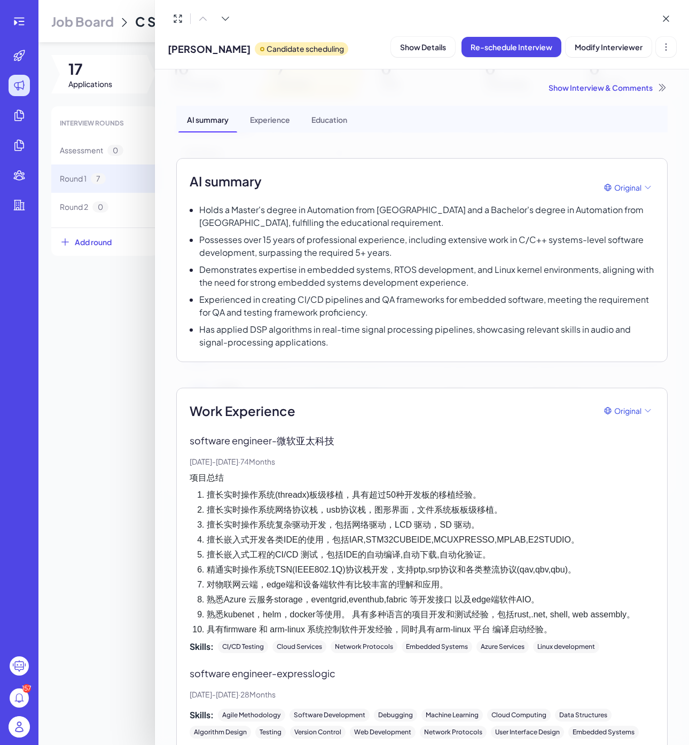
click at [116, 419] on div at bounding box center [344, 372] width 689 height 745
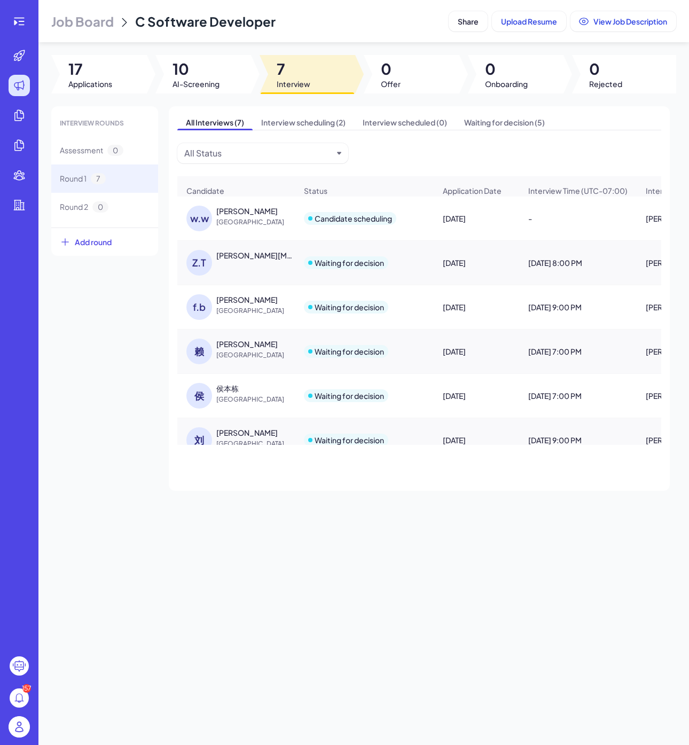
scroll to position [62, 0]
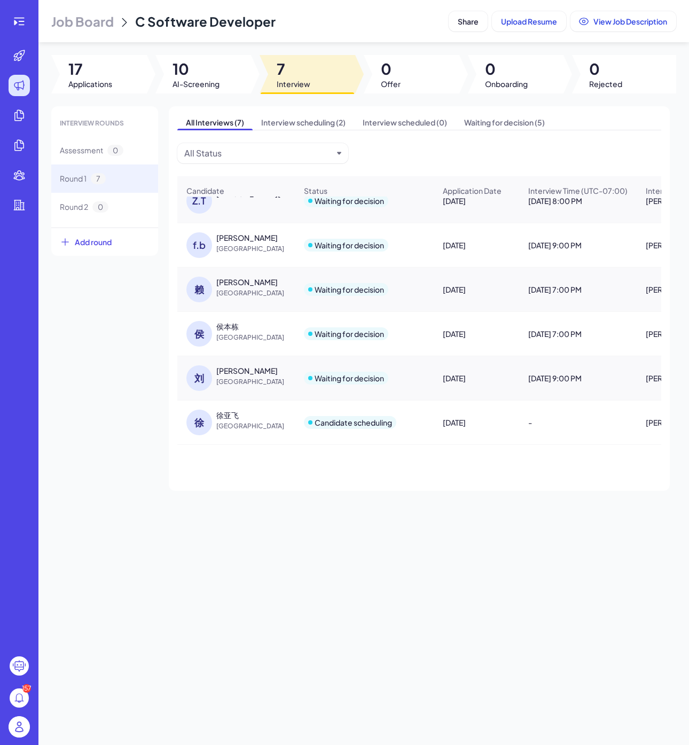
click at [248, 421] on span "[GEOGRAPHIC_DATA]" at bounding box center [256, 426] width 80 height 11
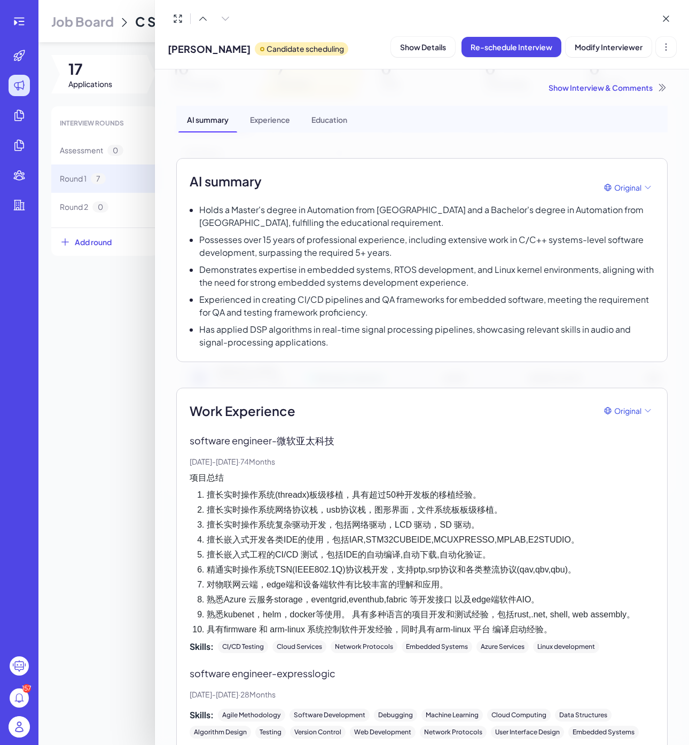
click at [126, 526] on div at bounding box center [344, 372] width 689 height 745
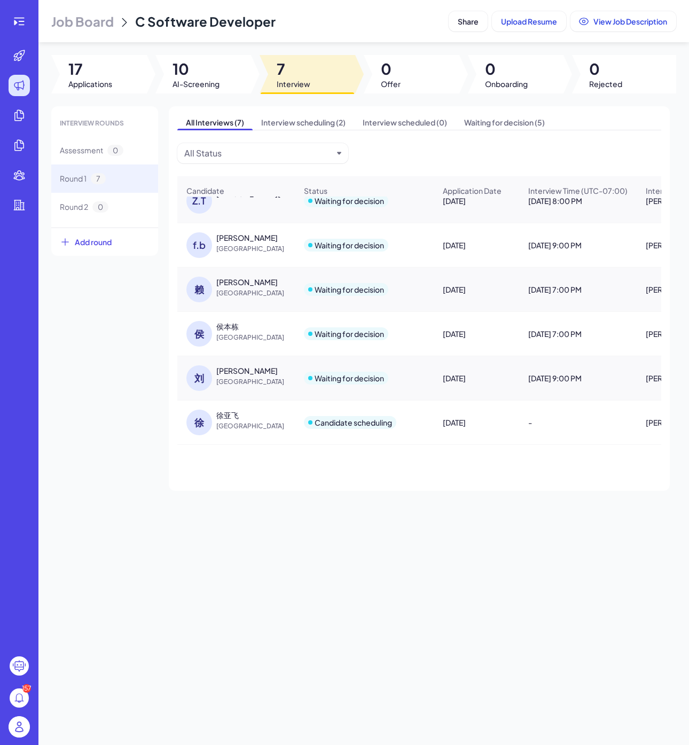
scroll to position [0, 0]
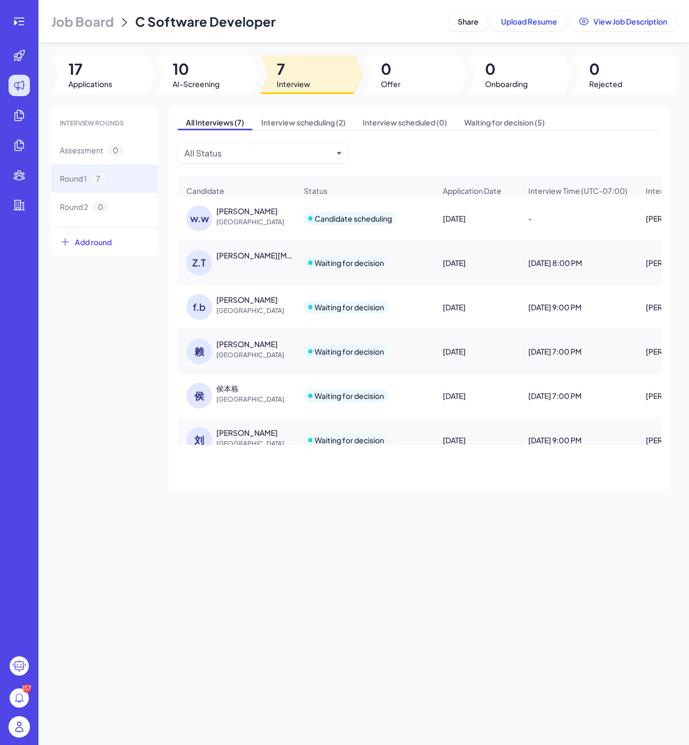
click at [229, 216] on div "[PERSON_NAME] China" at bounding box center [256, 217] width 80 height 22
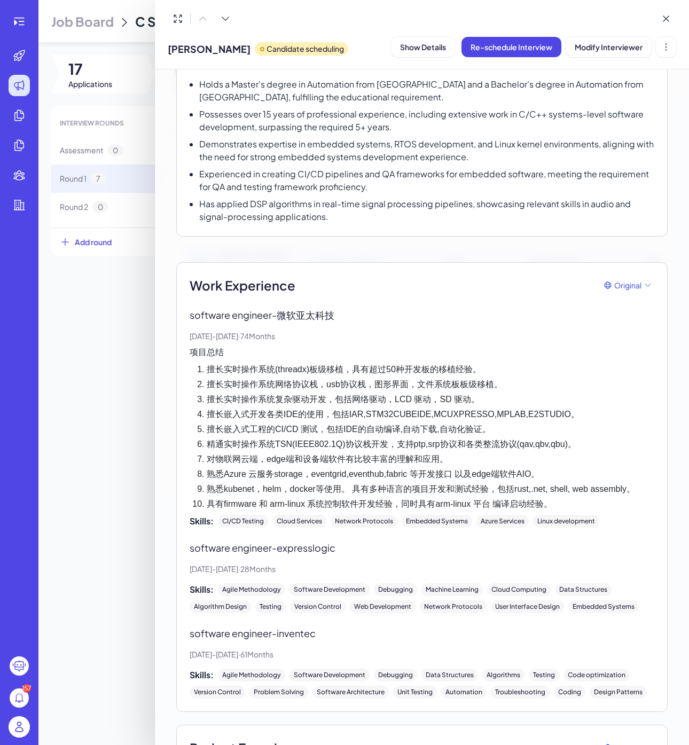
scroll to position [131, 0]
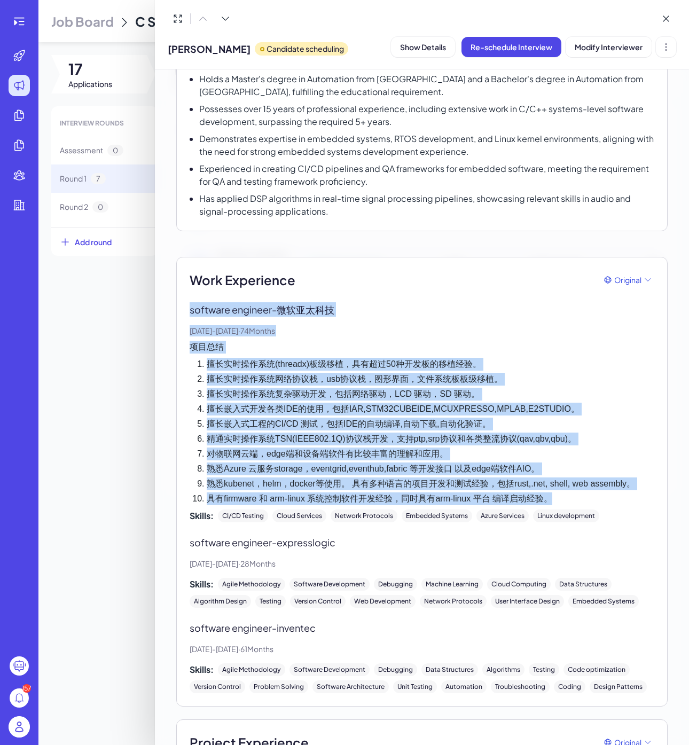
drag, startPoint x: 316, startPoint y: 413, endPoint x: 190, endPoint y: 305, distance: 165.1
click at [190, 305] on div "software engineer - 微软亚太科技 [DATE] - [DATE] · 74 Months 项目总结 擅长实时操作系统(threadx)板级…" at bounding box center [422, 412] width 464 height 220
click at [190, 305] on p "software engineer - 微软亚太科技" at bounding box center [422, 309] width 464 height 14
drag, startPoint x: 190, startPoint y: 305, endPoint x: 585, endPoint y: 495, distance: 437.9
click at [585, 495] on div "software engineer - 微软亚太科技 [DATE] - [DATE] · 74 Months 项目总结 擅长实时操作系统(threadx)板级…" at bounding box center [422, 412] width 464 height 220
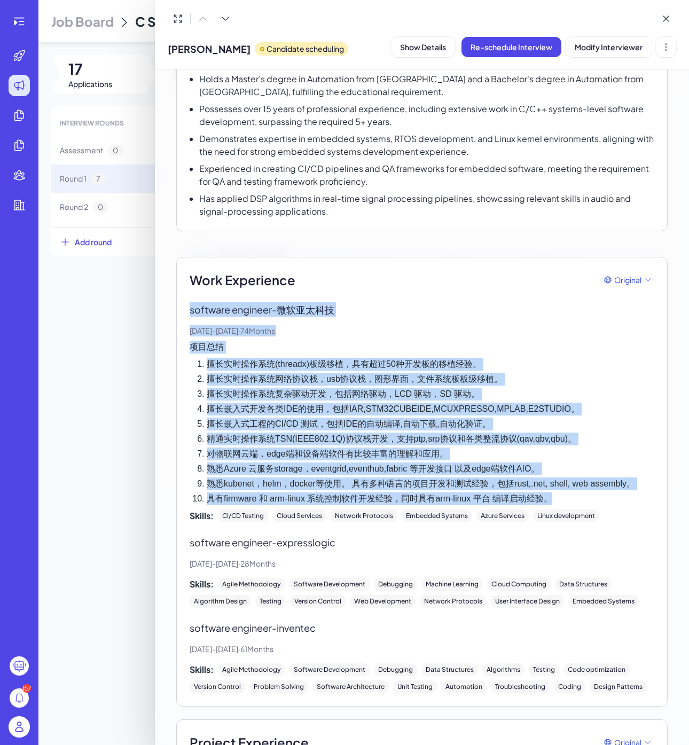
click at [585, 495] on li "具有firmware 和 arm-linux 系统控制软件开发经验，同时具有arm-linux 平台 编译启动经验。" at bounding box center [430, 498] width 447 height 13
drag, startPoint x: 582, startPoint y: 496, endPoint x: 213, endPoint y: 297, distance: 419.5
click at [213, 297] on div "Work Experience Original software engineer - 微软亚太科技 [DATE] - [DATE] · 74 Months…" at bounding box center [422, 481] width 464 height 423
drag, startPoint x: 189, startPoint y: 311, endPoint x: 553, endPoint y: 499, distance: 410.0
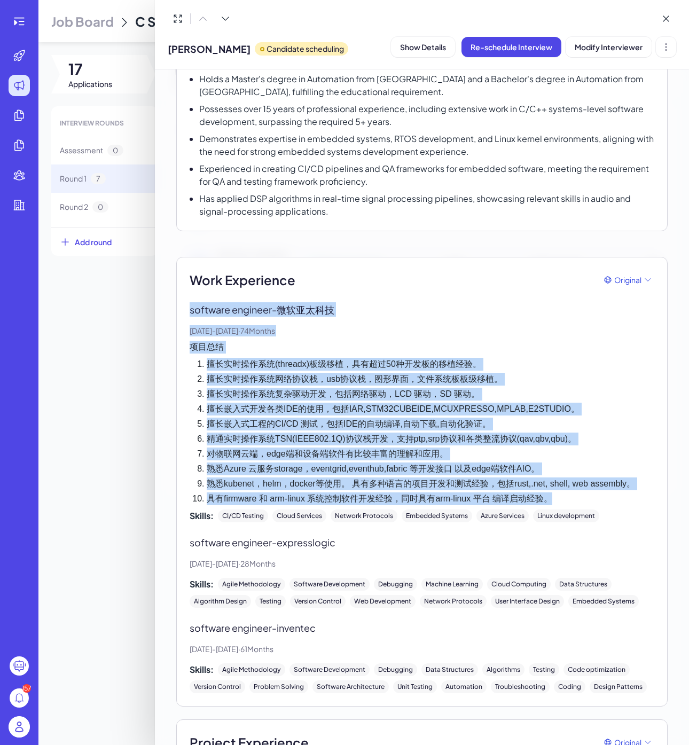
click at [553, 499] on div "Work Experience Original software engineer - 微软亚太科技 [DATE] - [DATE] · 74 Months…" at bounding box center [421, 482] width 491 height 450
click at [553, 499] on li "具有firmware 和 arm-linux 系统控制软件开发经验，同时具有arm-linux 平台 编译启动经验。" at bounding box center [430, 498] width 447 height 13
drag, startPoint x: 563, startPoint y: 499, endPoint x: 200, endPoint y: 303, distance: 412.6
click at [200, 303] on div "software engineer - 微软亚太科技 [DATE] - [DATE] · 74 Months 项目总结 擅长实时操作系统(threadx)板级…" at bounding box center [422, 412] width 464 height 220
click at [200, 303] on p "software engineer - 微软亚太科技" at bounding box center [422, 309] width 464 height 14
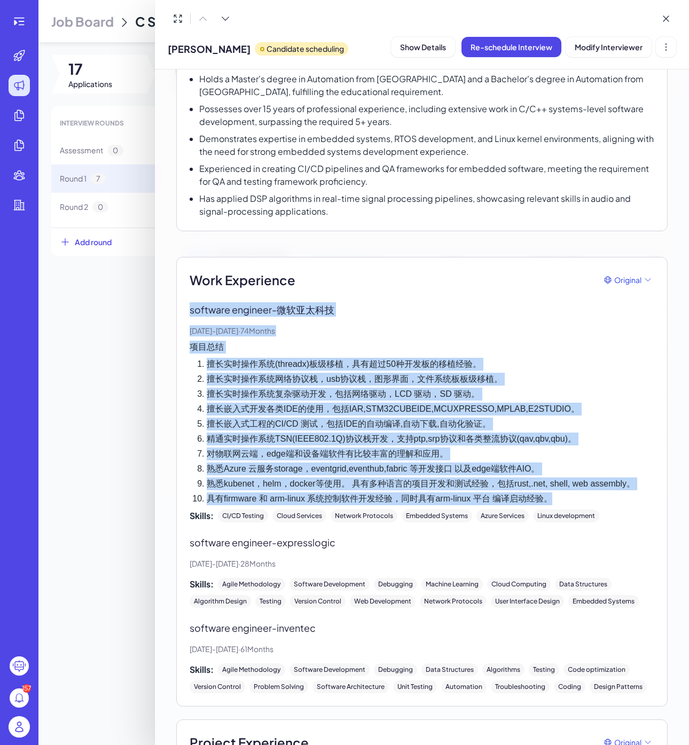
drag, startPoint x: 188, startPoint y: 307, endPoint x: 610, endPoint y: 492, distance: 461.2
click at [610, 492] on div "Work Experience Original software engineer - 微软亚太科技 [DATE] - [DATE] · 74 Months…" at bounding box center [421, 482] width 491 height 450
click at [610, 492] on li "具有firmware 和 arm-linux 系统控制软件开发经验，同时具有arm-linux 平台 编译启动经验。" at bounding box center [430, 498] width 447 height 13
drag, startPoint x: 579, startPoint y: 495, endPoint x: 189, endPoint y: 308, distance: 432.9
click at [190, 308] on div "software engineer - 微软亚太科技 [DATE] - [DATE] · 74 Months 项目总结 擅长实时操作系统(threadx)板级…" at bounding box center [422, 412] width 464 height 220
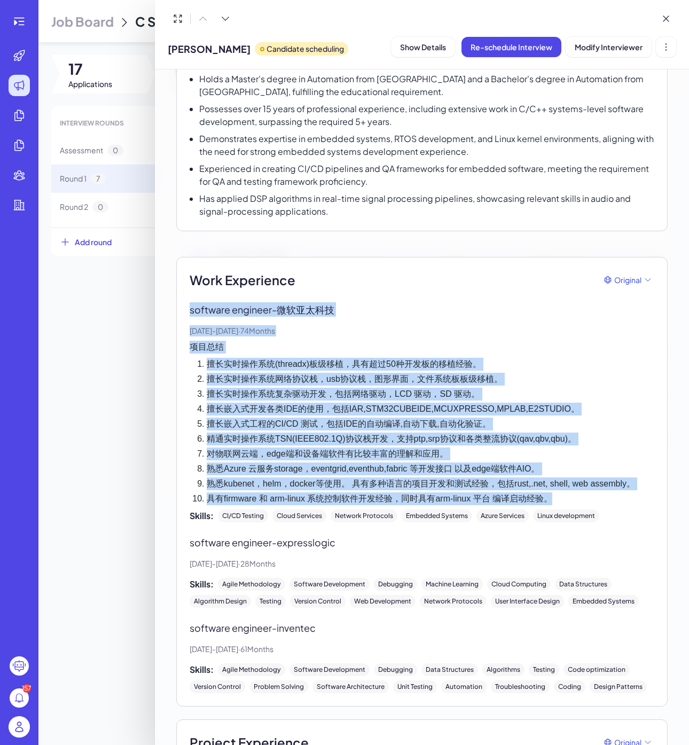
click at [190, 308] on p "software engineer - 微软亚太科技" at bounding box center [422, 309] width 464 height 14
drag, startPoint x: 190, startPoint y: 309, endPoint x: 627, endPoint y: 495, distance: 475.8
click at [627, 495] on div "software engineer - 微软亚太科技 [DATE] - [DATE] · 74 Months 项目总结 擅长实时操作系统(threadx)板级…" at bounding box center [422, 412] width 464 height 220
click at [607, 495] on li "具有firmware 和 arm-linux 系统控制软件开发经验，同时具有arm-linux 平台 编译启动经验。" at bounding box center [430, 498] width 447 height 13
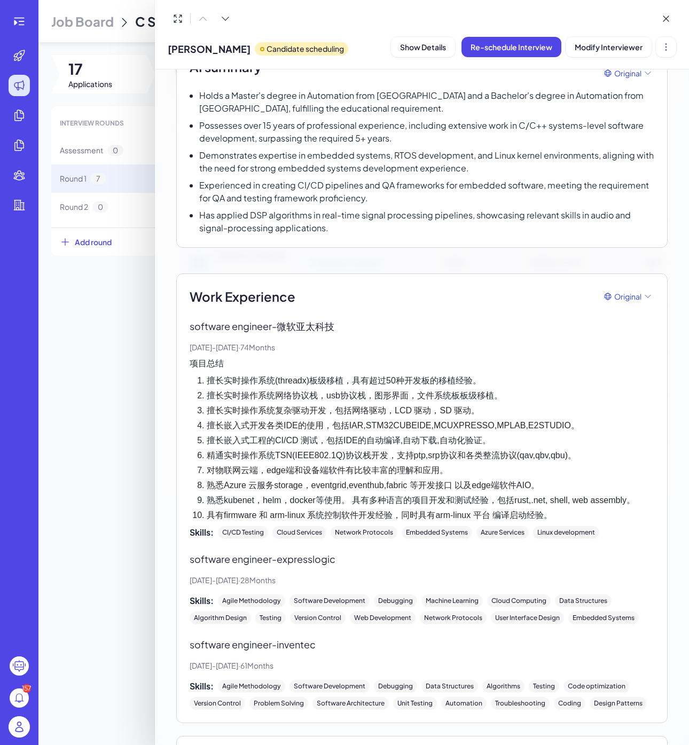
scroll to position [115, 0]
click at [336, 555] on p "software engineer - expresslogic" at bounding box center [422, 557] width 464 height 14
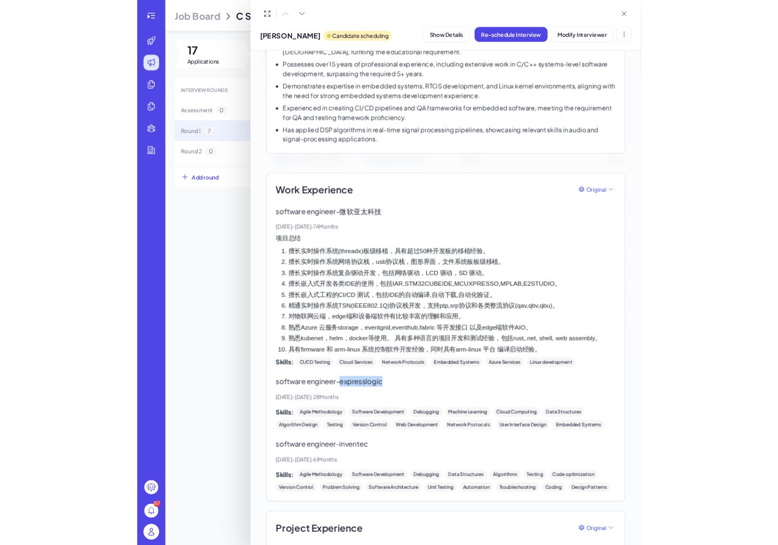
scroll to position [167, 0]
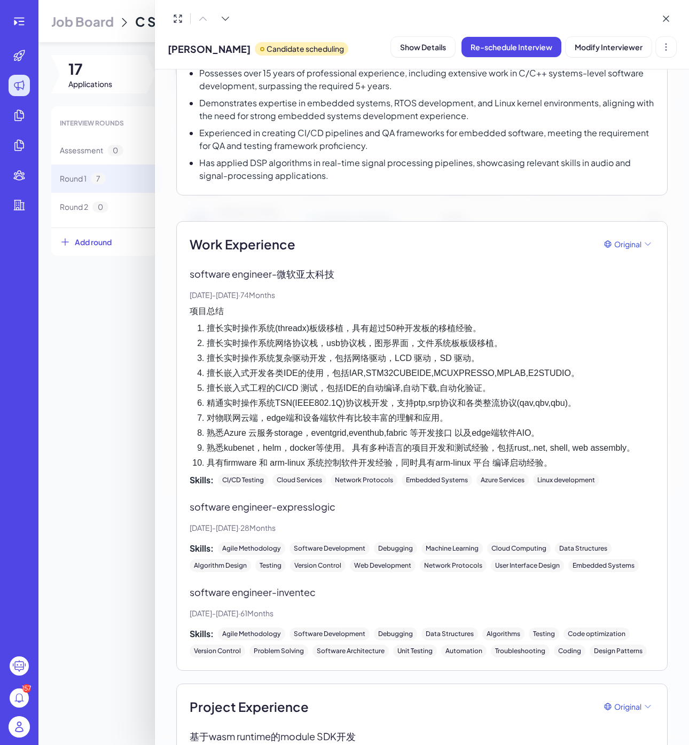
click at [303, 595] on p "software engineer - inventec" at bounding box center [422, 592] width 464 height 14
copy p "inventec"
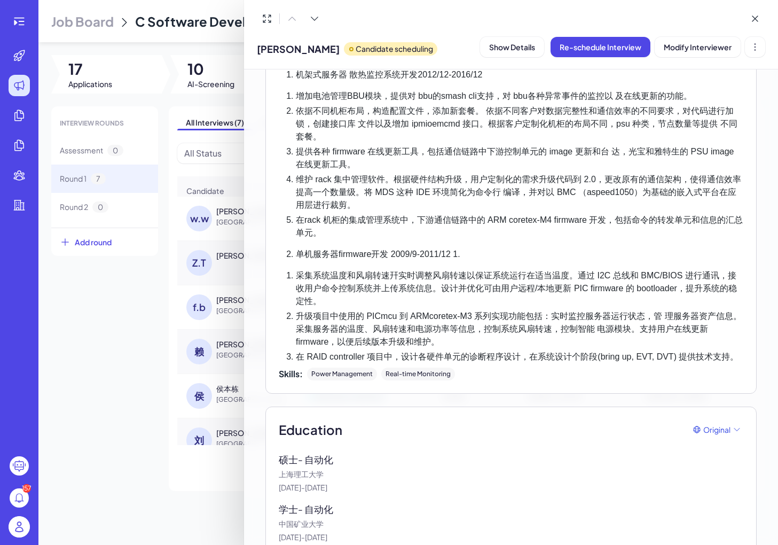
scroll to position [2013, 0]
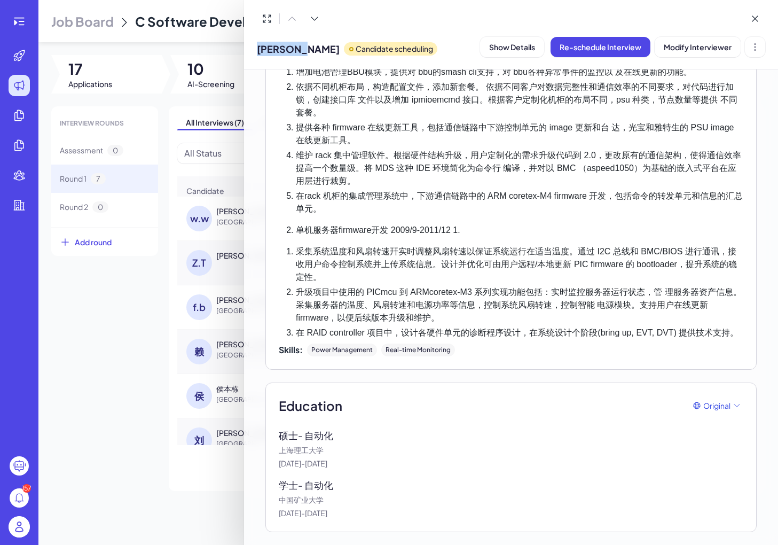
drag, startPoint x: 304, startPoint y: 49, endPoint x: 258, endPoint y: 49, distance: 45.9
click at [258, 49] on div "[PERSON_NAME] Candidate scheduling" at bounding box center [347, 46] width 180 height 27
copy span "[PERSON_NAME]"
click at [521, 54] on button "Show Details" at bounding box center [512, 47] width 64 height 20
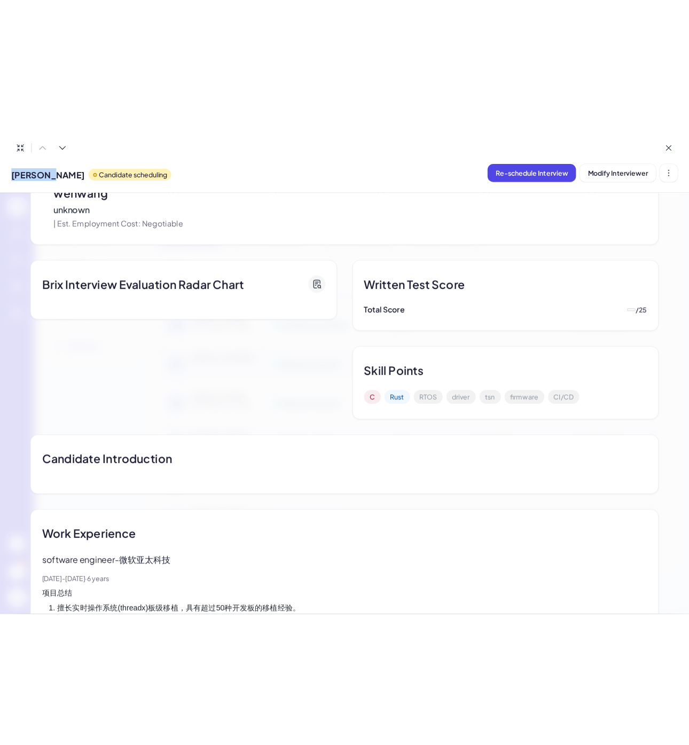
scroll to position [175, 0]
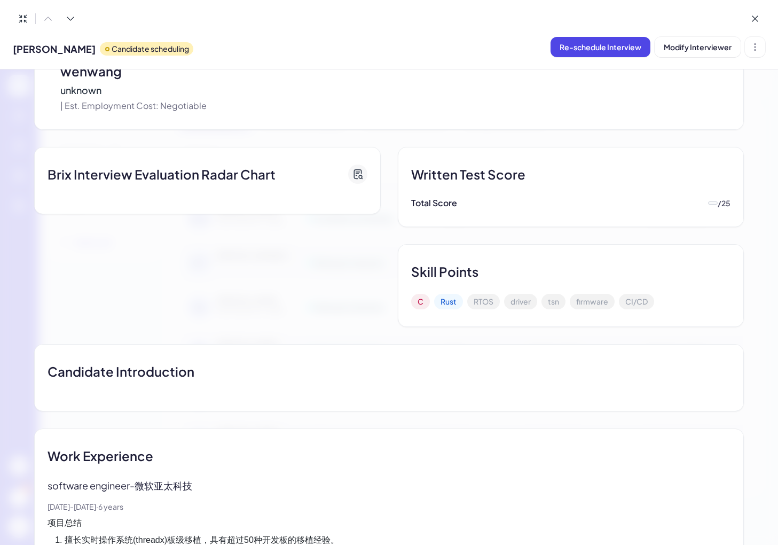
click at [292, 254] on div "Brix Interview Evaluation Radar Chart" at bounding box center [211, 237] width 355 height 180
click at [358, 176] on icon at bounding box center [358, 174] width 8 height 9
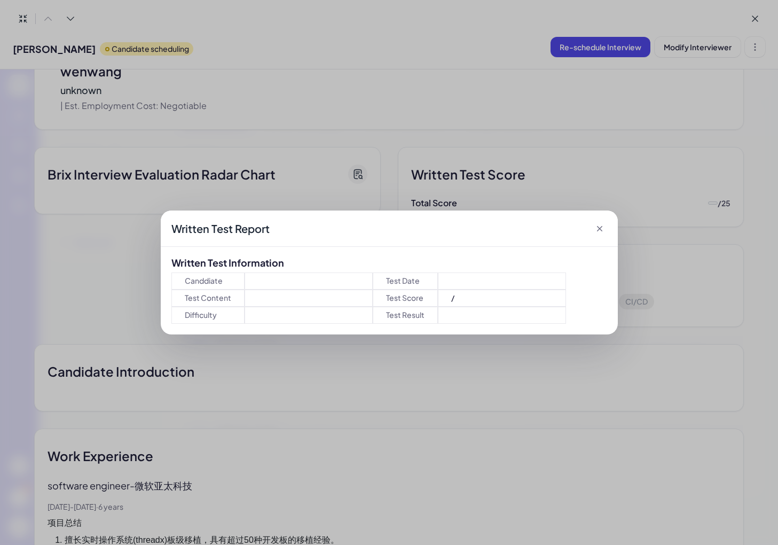
click at [133, 317] on div "Written Test Report Written Test Information Canddiate Test Content Difficulty …" at bounding box center [389, 272] width 778 height 545
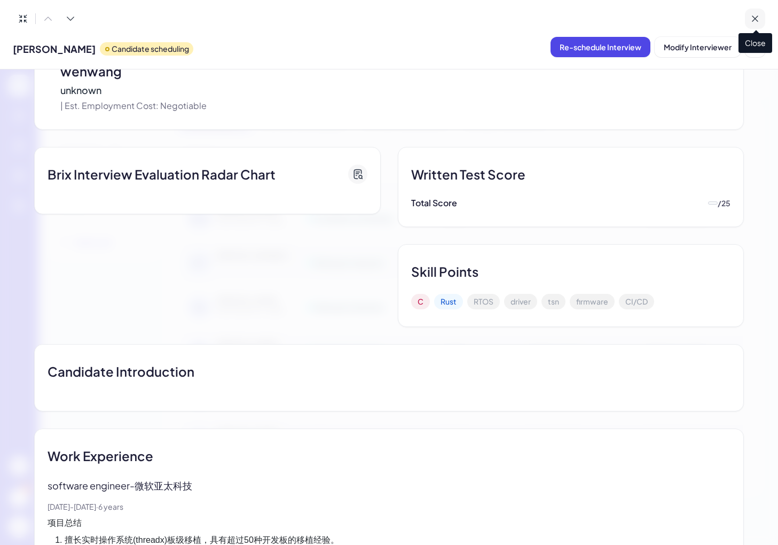
click at [688, 15] on button at bounding box center [755, 19] width 20 height 20
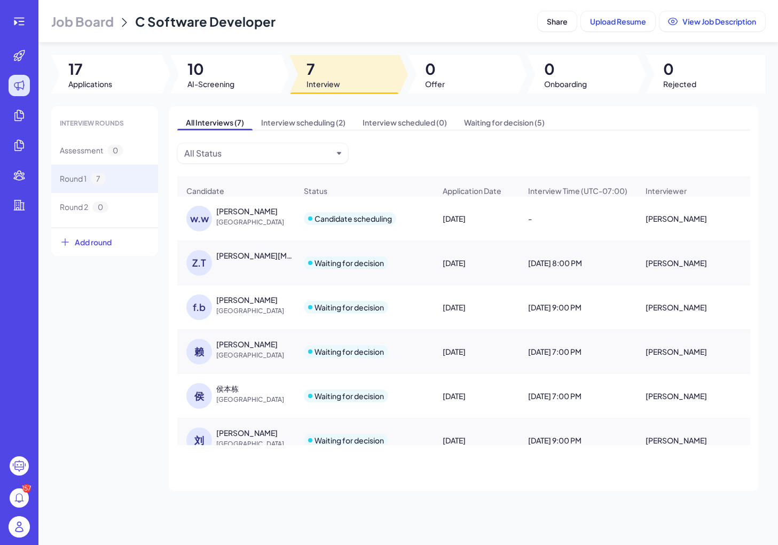
click at [90, 367] on div "INTERVIEW ROUNDS Assessment 0 Round 1 7 Round 2 0 Add round All Interviews (7) …" at bounding box center [408, 298] width 714 height 384
